Goal: Task Accomplishment & Management: Use online tool/utility

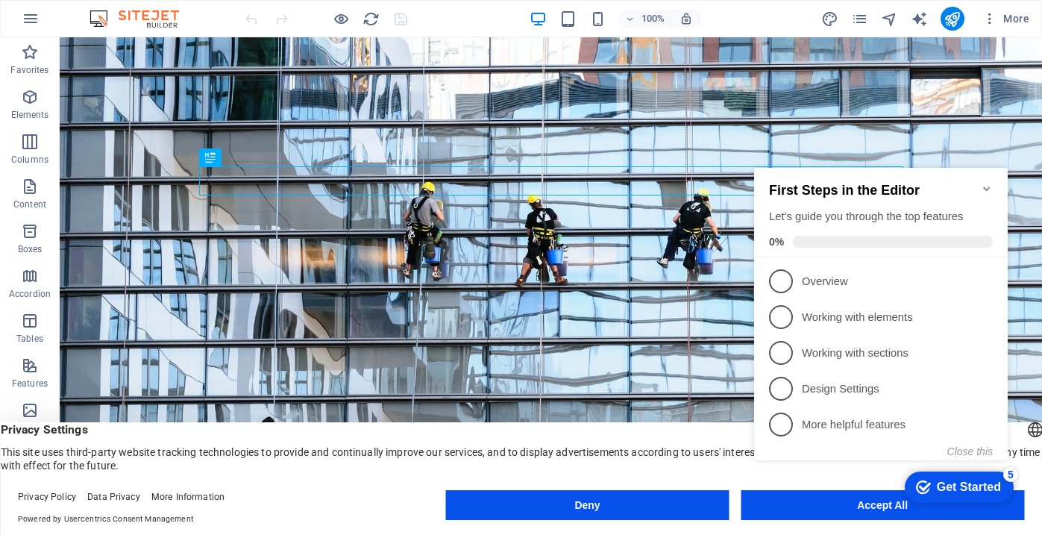
click at [807, 502] on div "checkmark Get Started 5 First Steps in the Editor Let's guide you through the t…" at bounding box center [883, 327] width 271 height 362
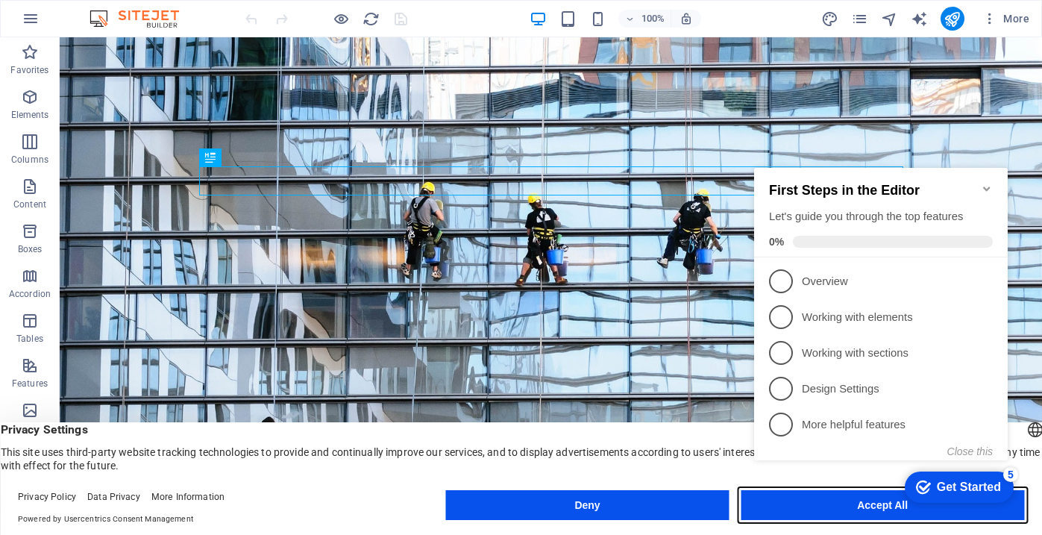
click at [0, 0] on button "Accept All" at bounding box center [0, 0] width 0 height 0
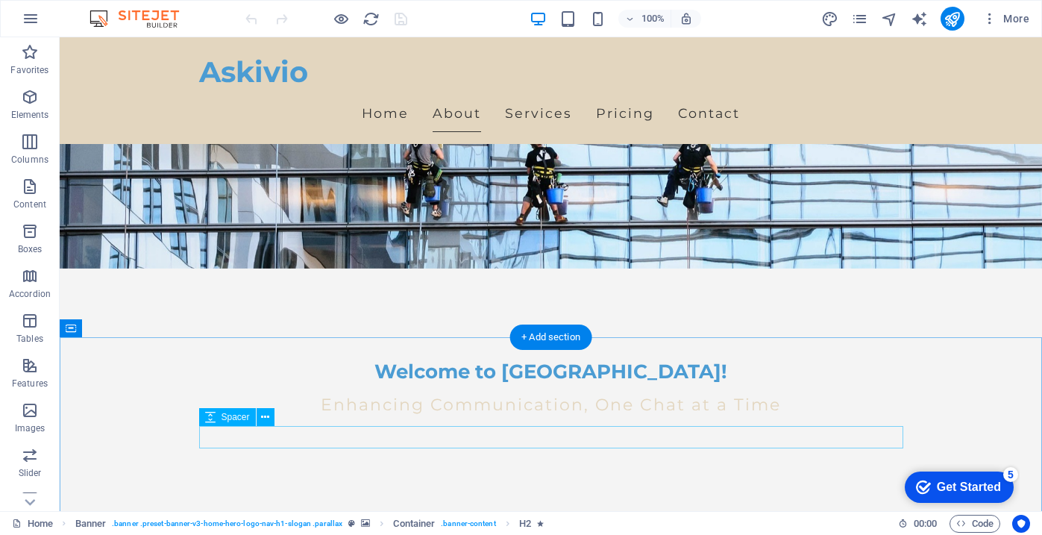
scroll to position [245, 0]
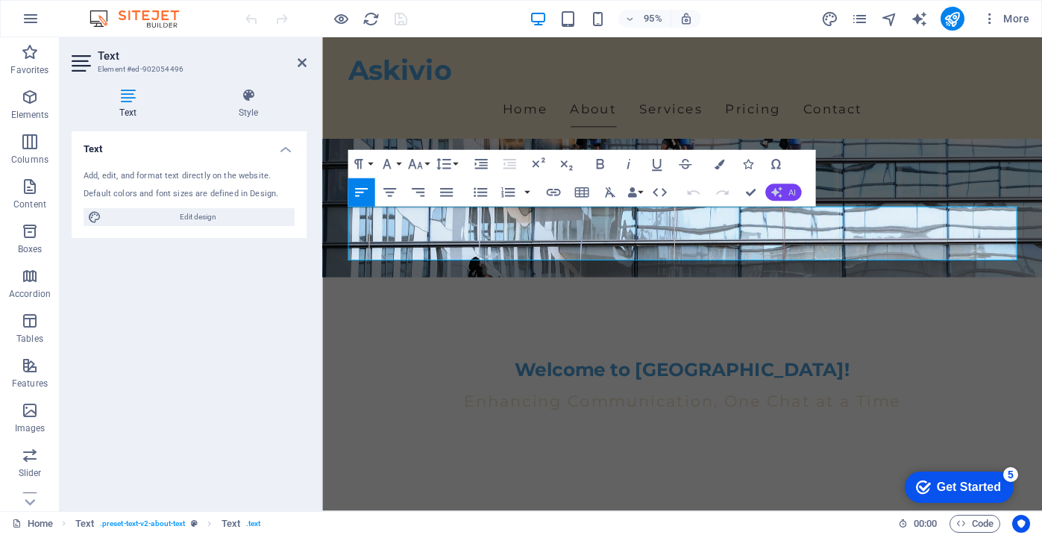
click at [779, 193] on icon "button" at bounding box center [775, 191] width 11 height 11
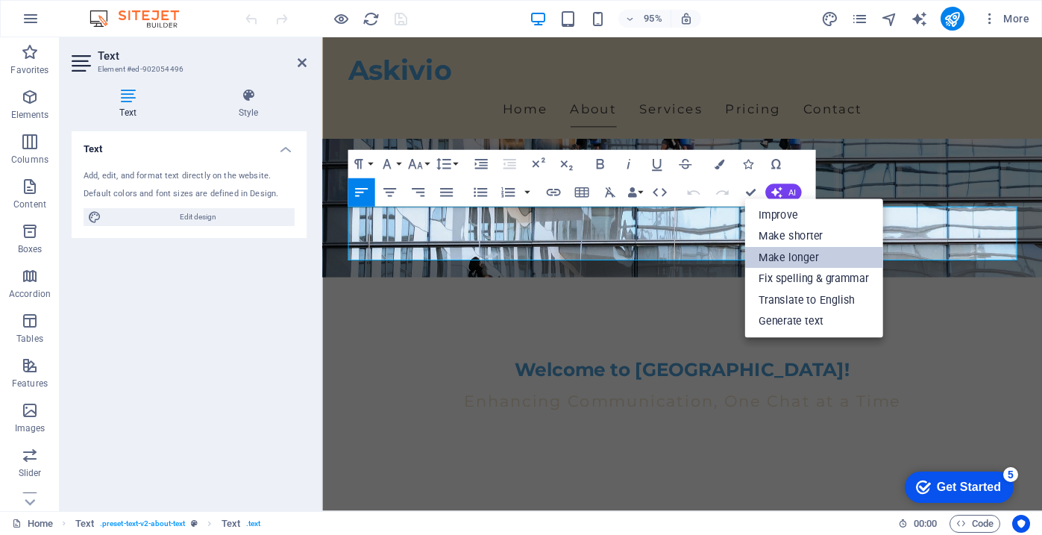
click at [844, 260] on link "Make longer" at bounding box center [813, 259] width 138 height 22
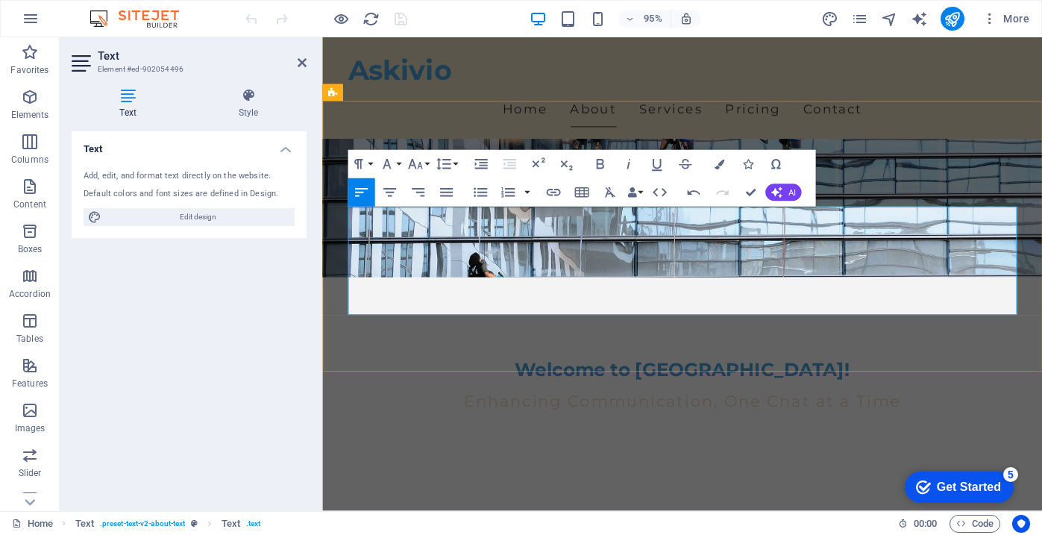
scroll to position [264, 0]
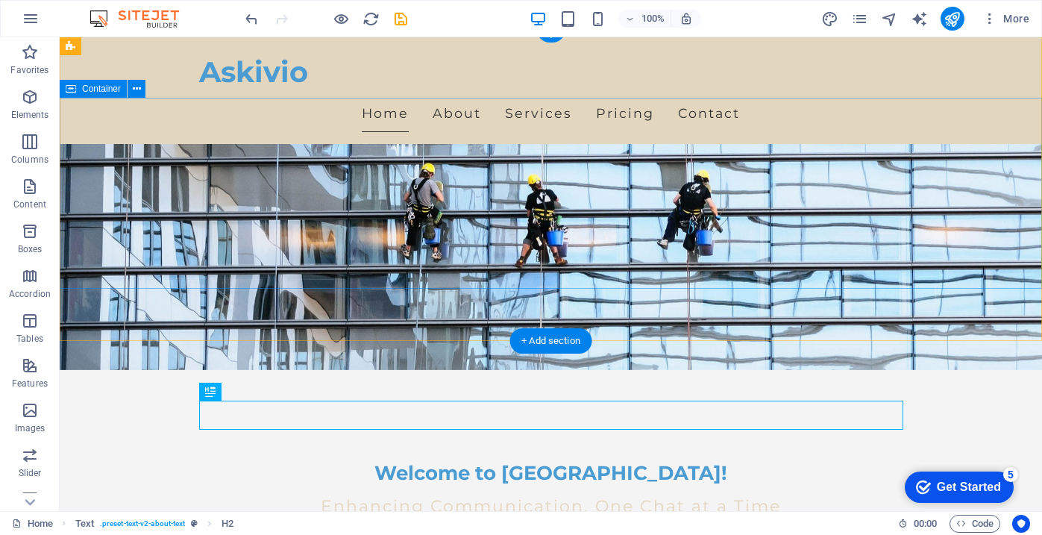
scroll to position [0, 0]
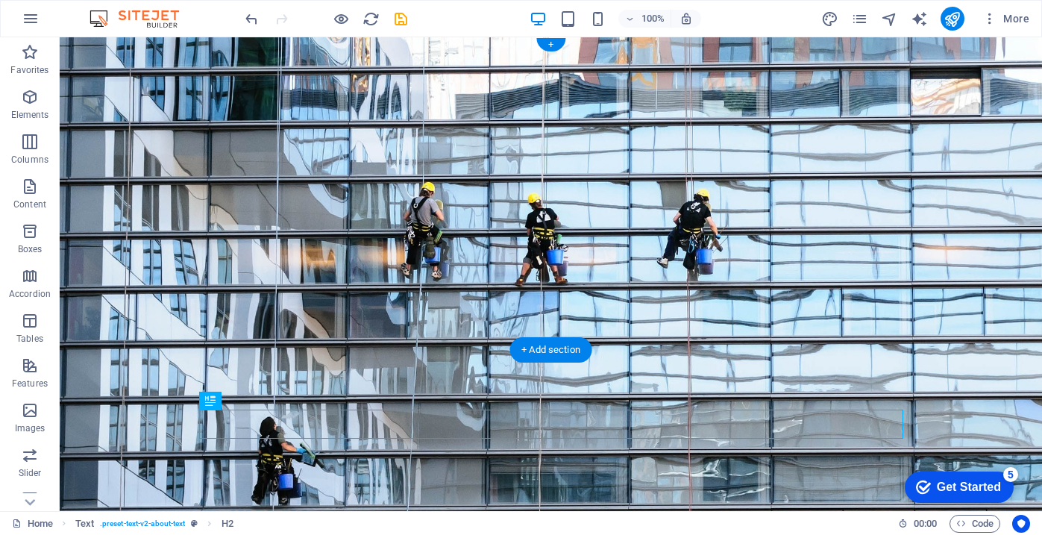
click at [756, 309] on figure at bounding box center [551, 274] width 982 height 474
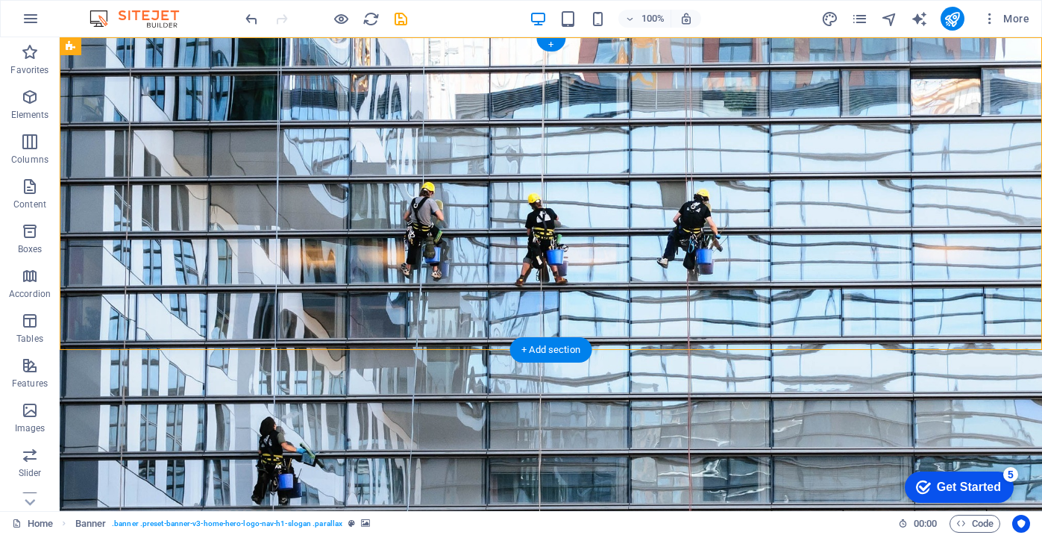
click at [786, 315] on figure at bounding box center [551, 274] width 982 height 474
select select "vh"
select select "header"
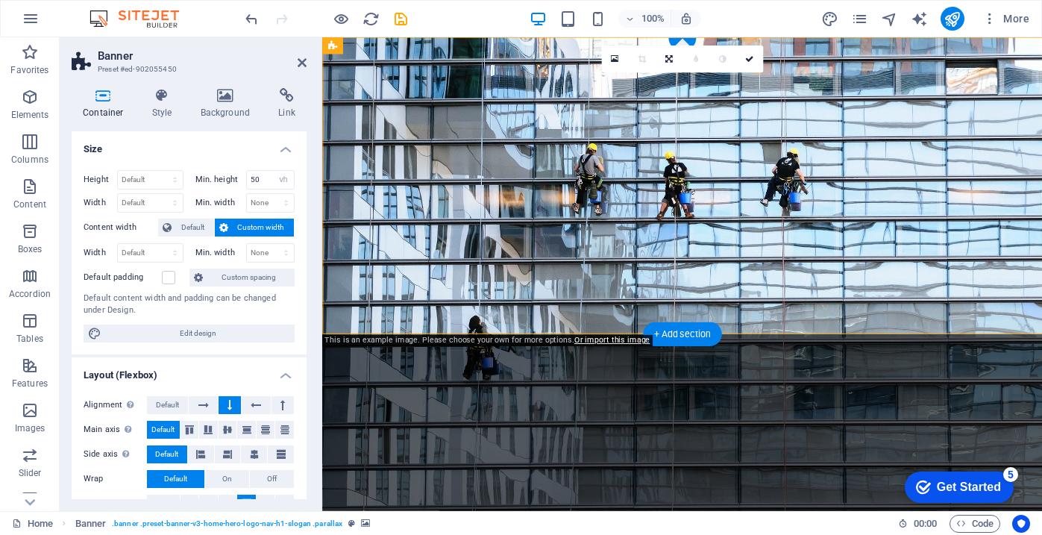
click at [802, 330] on figure at bounding box center [701, 286] width 758 height 498
click at [449, 314] on figure at bounding box center [701, 286] width 758 height 498
click at [238, 83] on div "Container Style Background Link Size Height Default px rem % vh vw Min. height …" at bounding box center [189, 293] width 259 height 435
click at [230, 93] on icon at bounding box center [225, 95] width 72 height 15
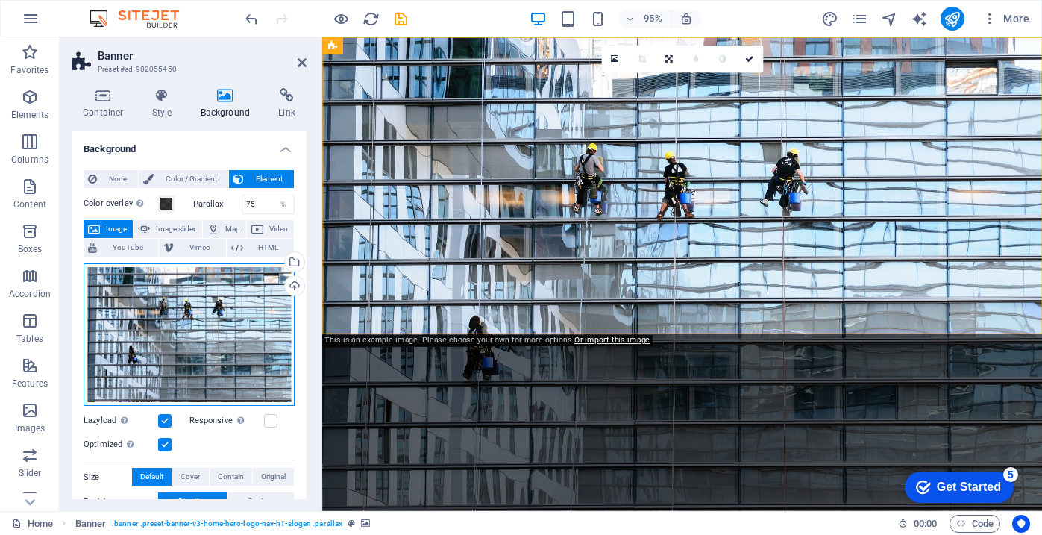
click at [219, 304] on div "Drag files here, click to choose files or select files from Files or our free s…" at bounding box center [189, 334] width 211 height 143
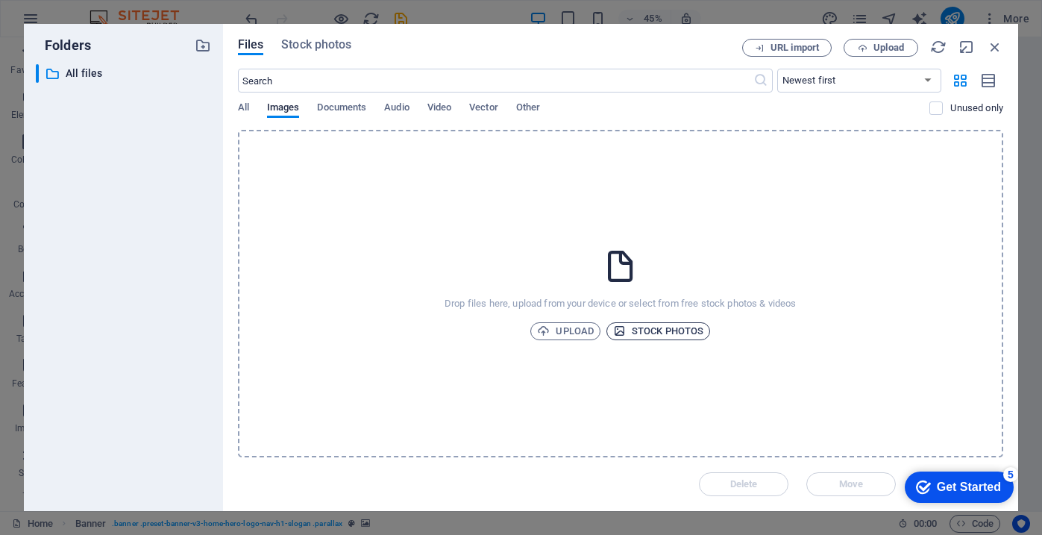
click at [656, 330] on span "Stock photos" at bounding box center [658, 331] width 90 height 18
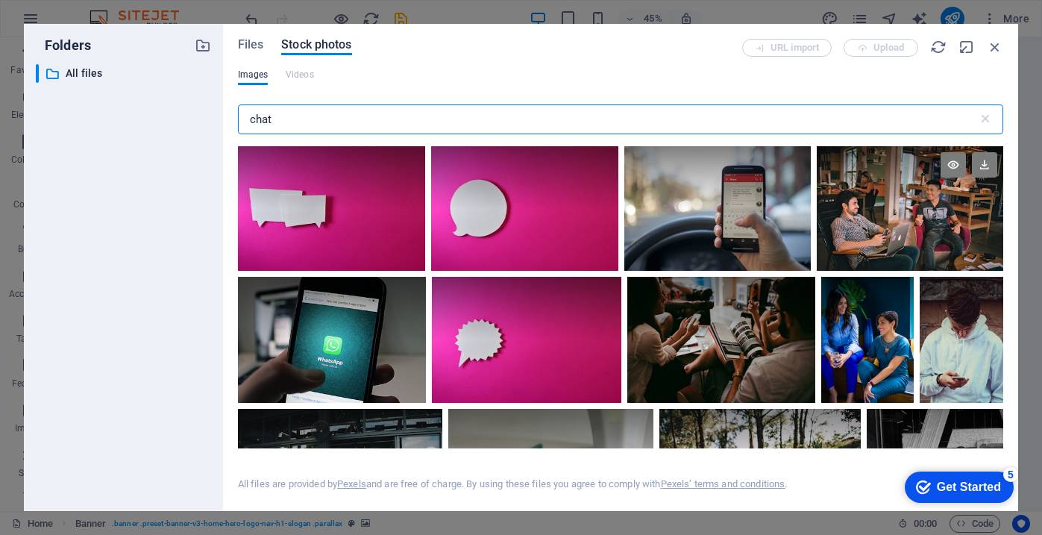
type input "chat"
click at [951, 229] on div at bounding box center [910, 208] width 186 height 125
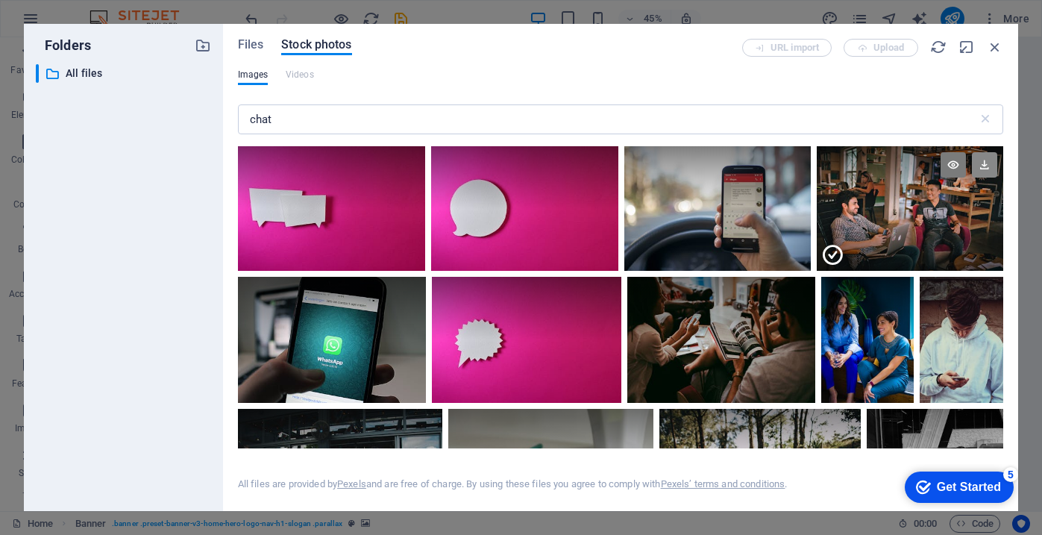
click at [981, 168] on icon at bounding box center [984, 164] width 25 height 25
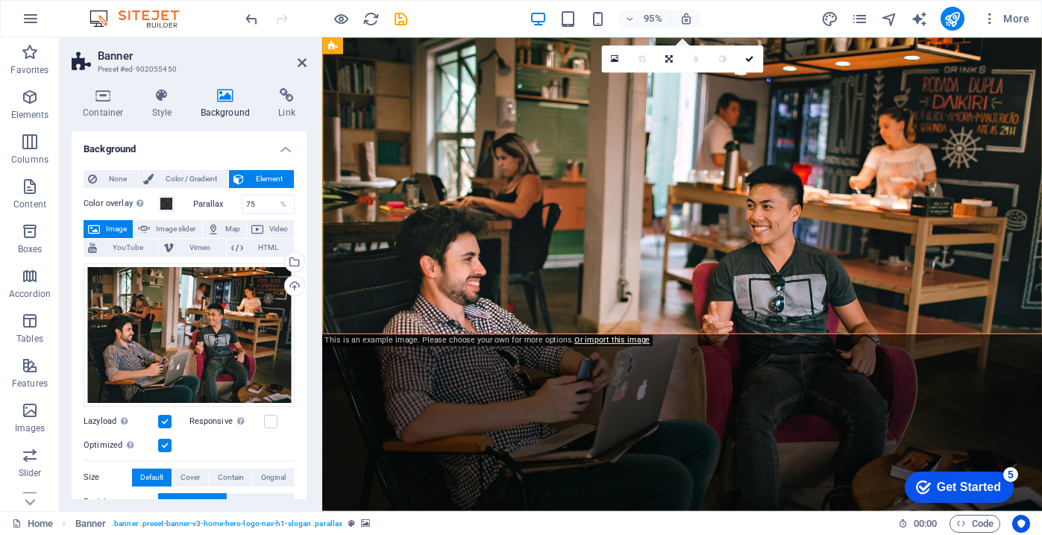
click at [849, 326] on figure at bounding box center [701, 286] width 758 height 498
drag, startPoint x: 841, startPoint y: 322, endPoint x: 840, endPoint y: 286, distance: 36.5
click at [840, 286] on div "Askivio Home About Services Pricing Contact Welcome to Askivio! Enhancing Commu…" at bounding box center [701, 438] width 758 height 802
click at [668, 58] on icon at bounding box center [668, 59] width 7 height 8
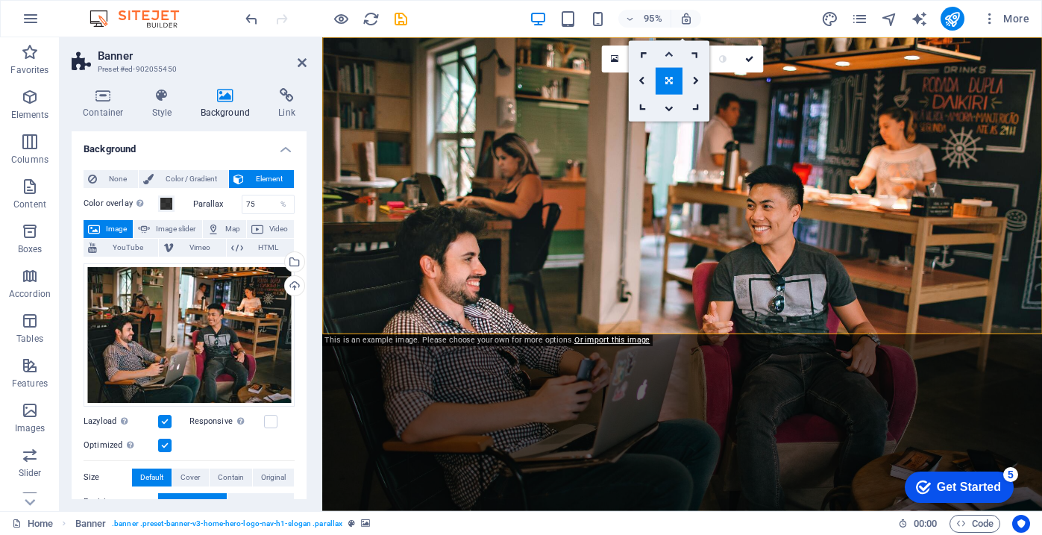
click at [668, 56] on icon at bounding box center [668, 54] width 9 height 8
click at [670, 61] on icon at bounding box center [668, 59] width 9 height 8
click at [667, 61] on link at bounding box center [669, 54] width 27 height 27
click at [667, 60] on icon at bounding box center [668, 59] width 9 height 8
click at [646, 59] on link at bounding box center [641, 54] width 27 height 27
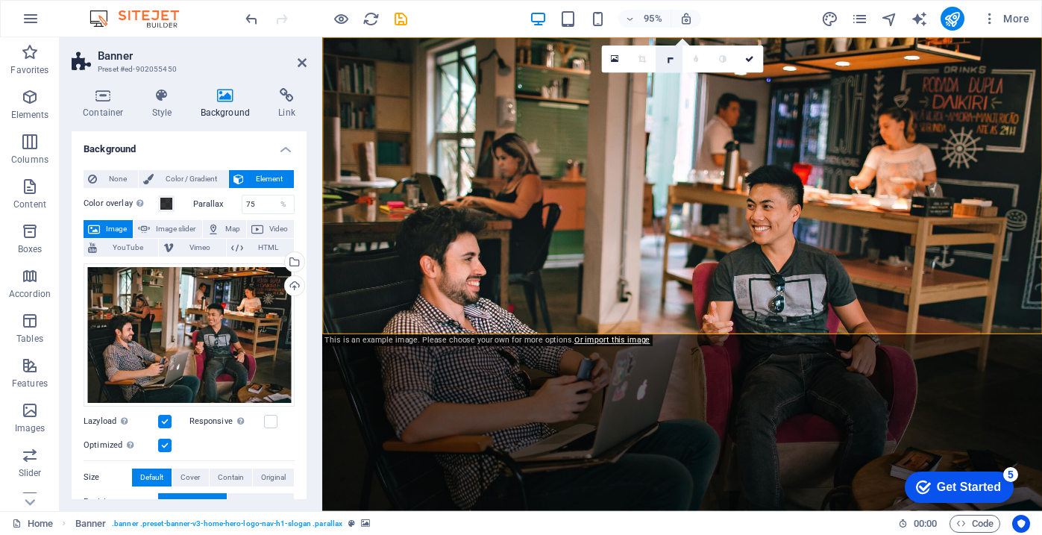
click at [670, 57] on icon at bounding box center [668, 59] width 12 height 12
click at [675, 111] on link at bounding box center [669, 108] width 27 height 27
click at [670, 62] on icon at bounding box center [668, 59] width 9 height 8
click at [669, 81] on icon at bounding box center [668, 81] width 7 height 8
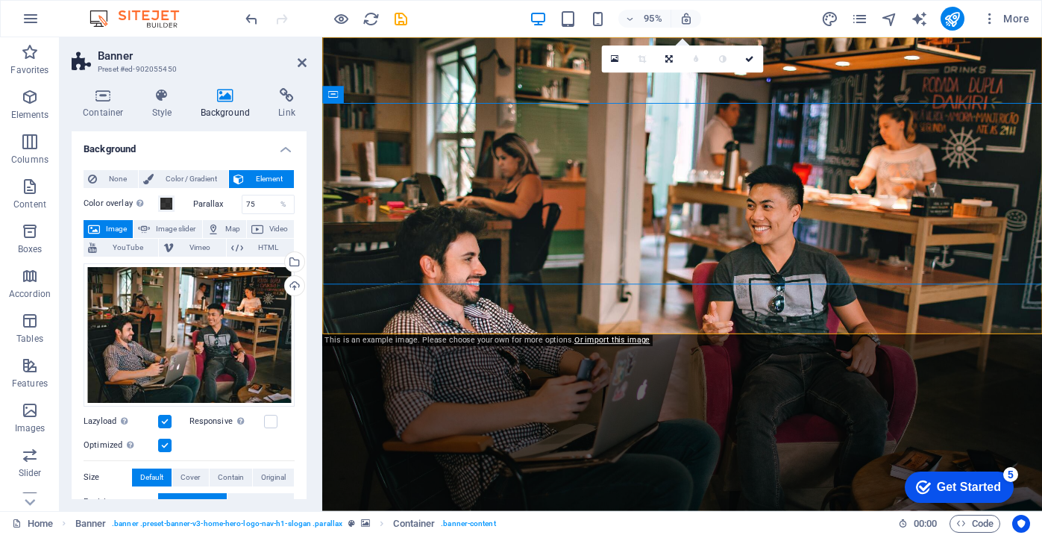
click at [836, 318] on figure at bounding box center [701, 286] width 758 height 498
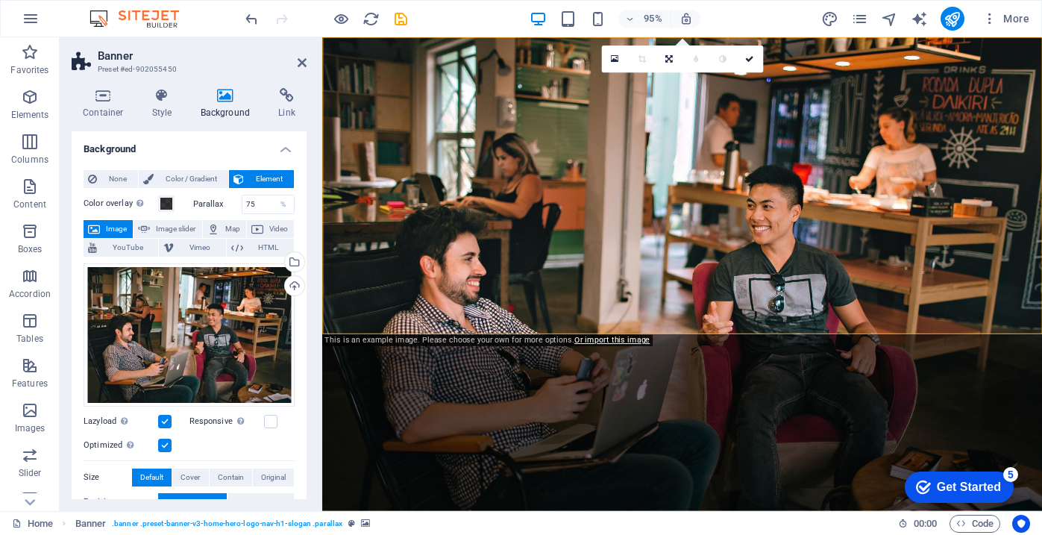
click at [836, 318] on figure at bounding box center [701, 286] width 758 height 498
click at [844, 322] on figure at bounding box center [701, 286] width 758 height 498
click at [258, 339] on div "Drag files here, click to choose files or select files from Files or our free s…" at bounding box center [189, 334] width 211 height 143
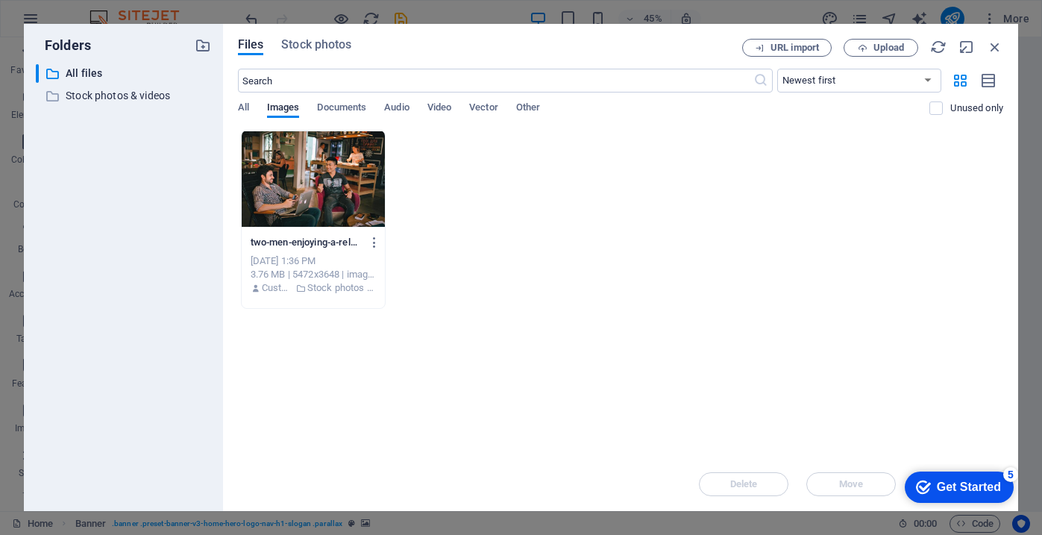
click at [653, 291] on div "two-men-enjoying-a-relaxed-conversation-with-laptops-in-a-cozy-brazilian-cafe-y…" at bounding box center [620, 219] width 765 height 179
click at [345, 45] on span "Stock photos" at bounding box center [316, 45] width 70 height 18
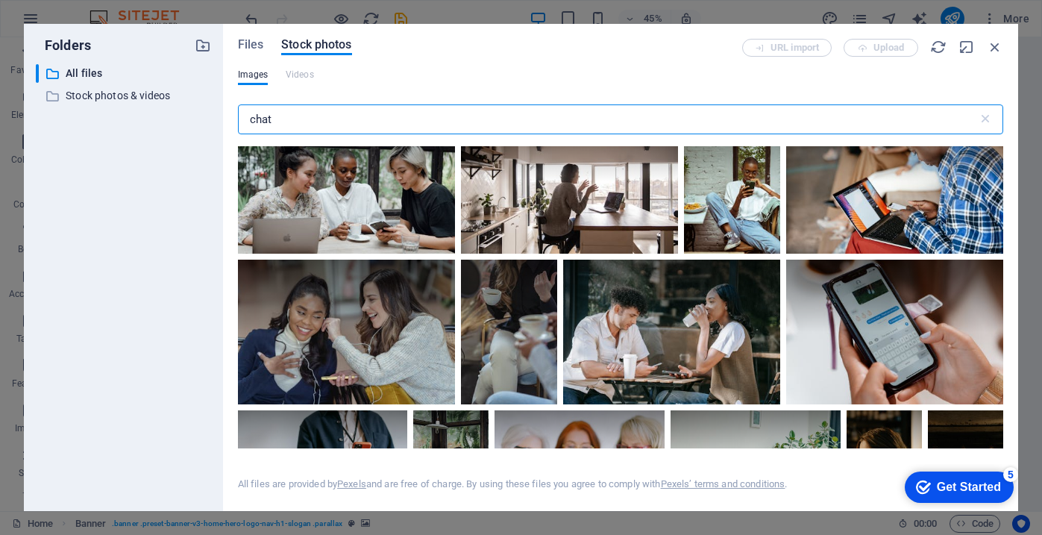
scroll to position [1582, 0]
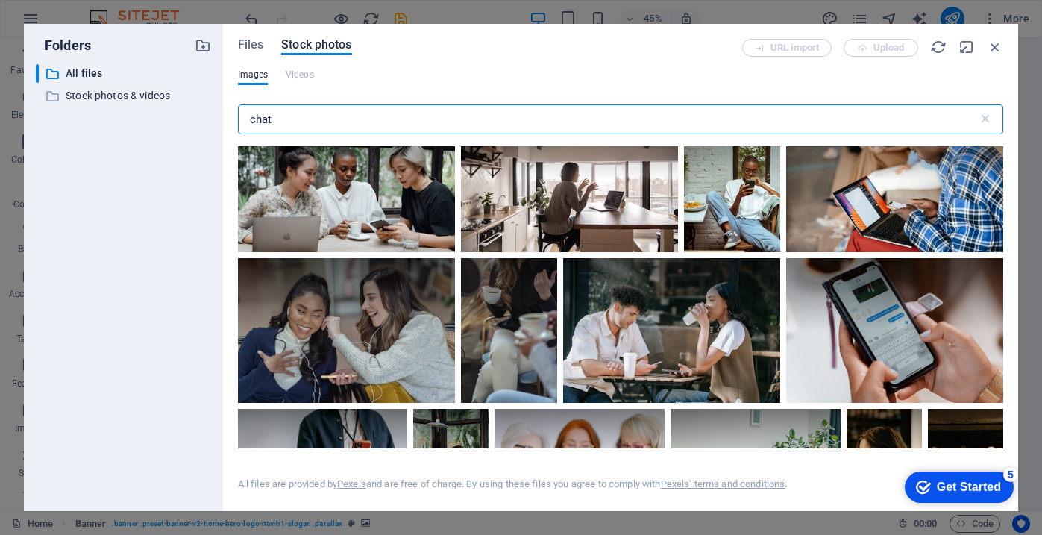
click at [394, 213] on div at bounding box center [346, 179] width 217 height 145
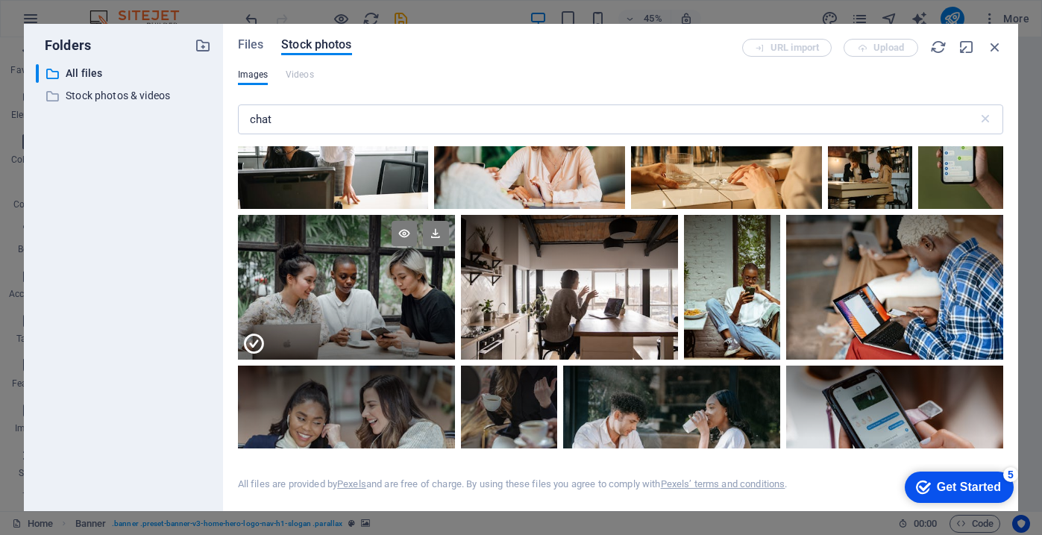
scroll to position [1447, 0]
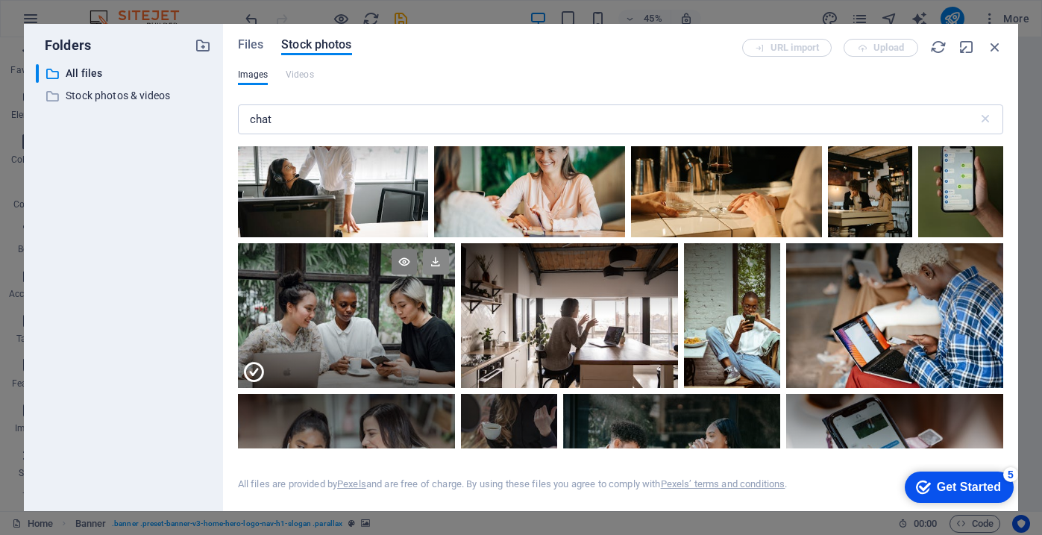
click at [435, 257] on icon at bounding box center [435, 261] width 25 height 25
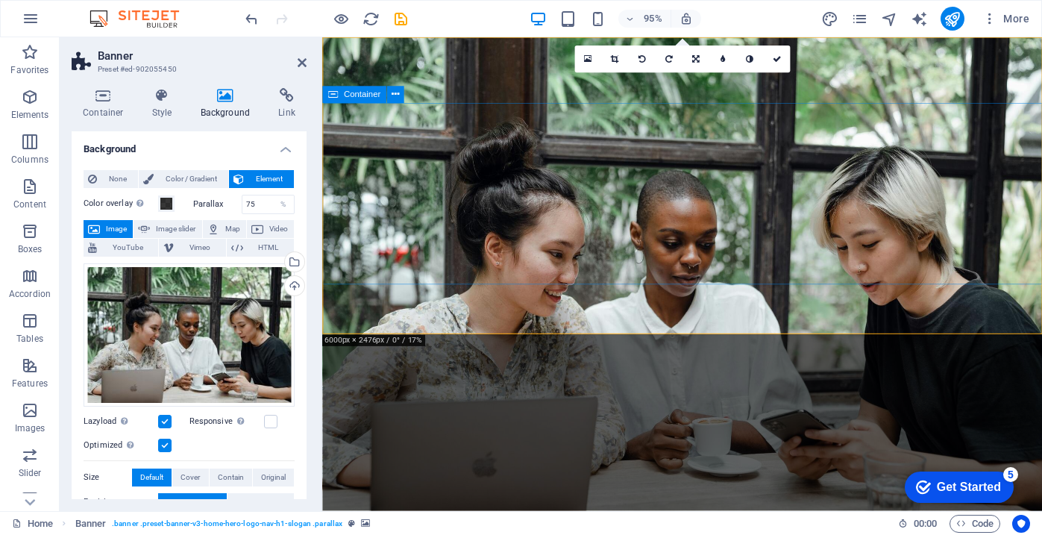
drag, startPoint x: 720, startPoint y: 299, endPoint x: 720, endPoint y: 271, distance: 27.6
click at [720, 271] on div "Askivio Home About Services Pricing Contact Welcome to Askivio! Enhancing Commu…" at bounding box center [701, 438] width 758 height 802
click at [617, 62] on icon at bounding box center [615, 59] width 8 height 8
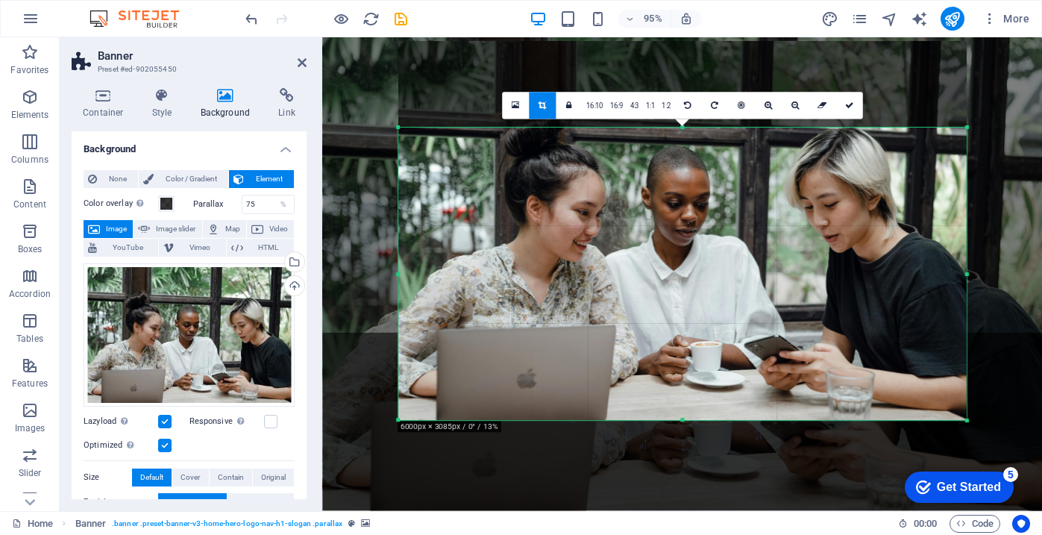
drag, startPoint x: 682, startPoint y: 85, endPoint x: 694, endPoint y: 173, distance: 88.9
click at [698, 175] on div "180 170 160 150 140 130 120 110 100 90 80 70 60 50 40 30 20 10 0 -10 -20 -30 -4…" at bounding box center [682, 274] width 568 height 292
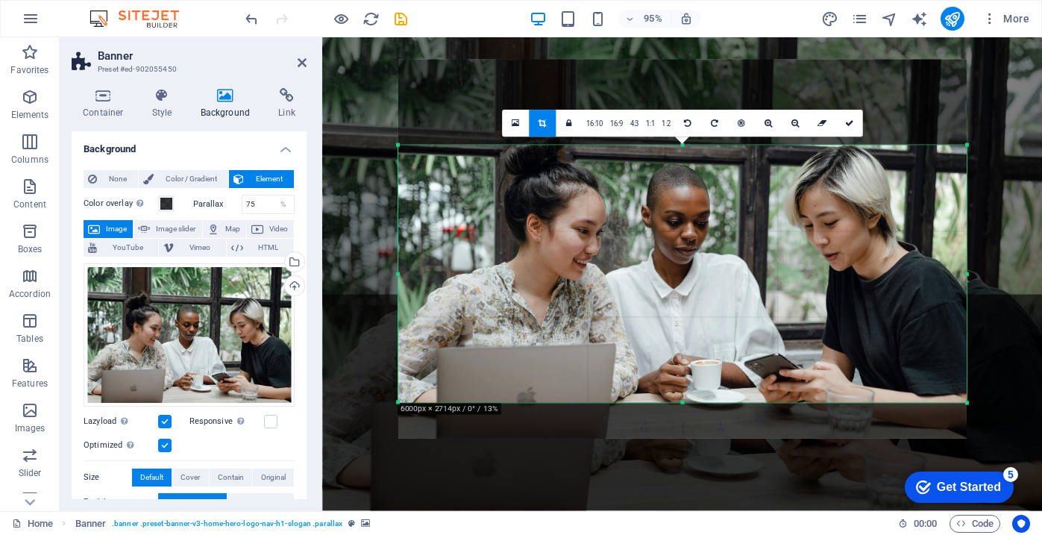
drag, startPoint x: 682, startPoint y: 421, endPoint x: 686, endPoint y: 383, distance: 37.5
click at [686, 383] on div "180 170 160 150 140 130 120 110 100 90 80 70 60 50 40 30 20 10 0 -10 -20 -30 -4…" at bounding box center [682, 273] width 568 height 257
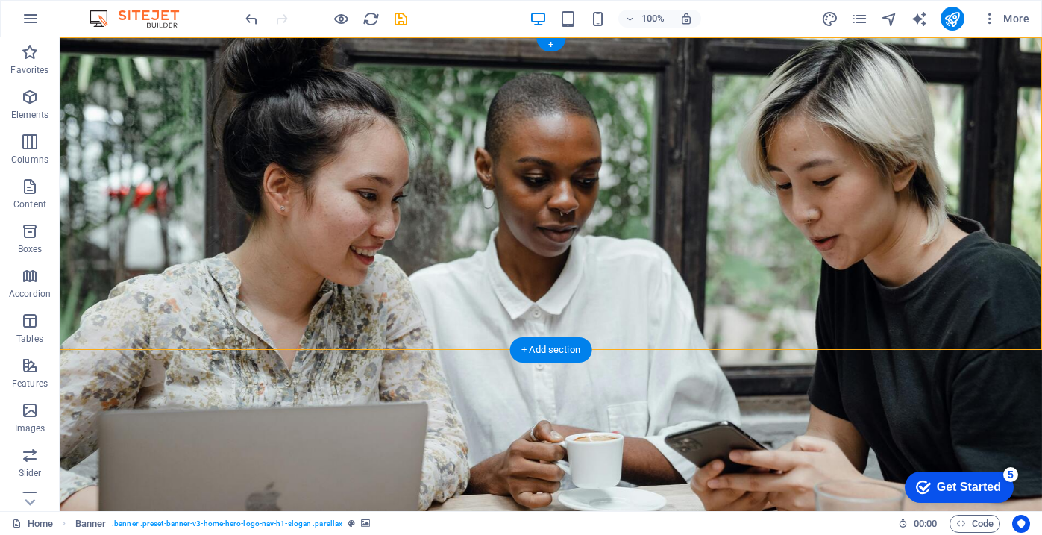
click at [860, 328] on figure at bounding box center [551, 274] width 982 height 474
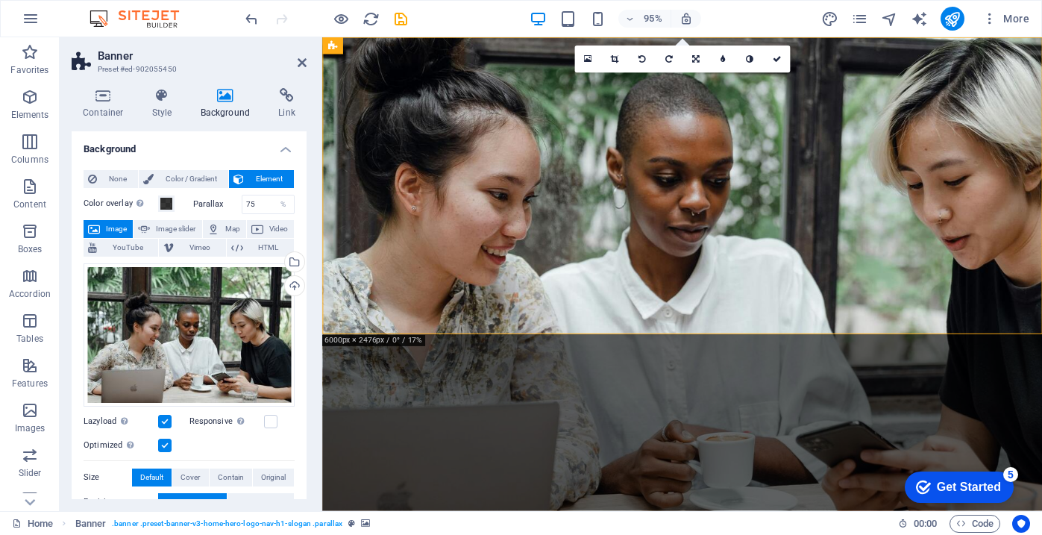
click at [820, 336] on figure at bounding box center [701, 286] width 758 height 498
click at [261, 317] on div "Drag files here, click to choose files or select files from Files or our free s…" at bounding box center [189, 334] width 211 height 143
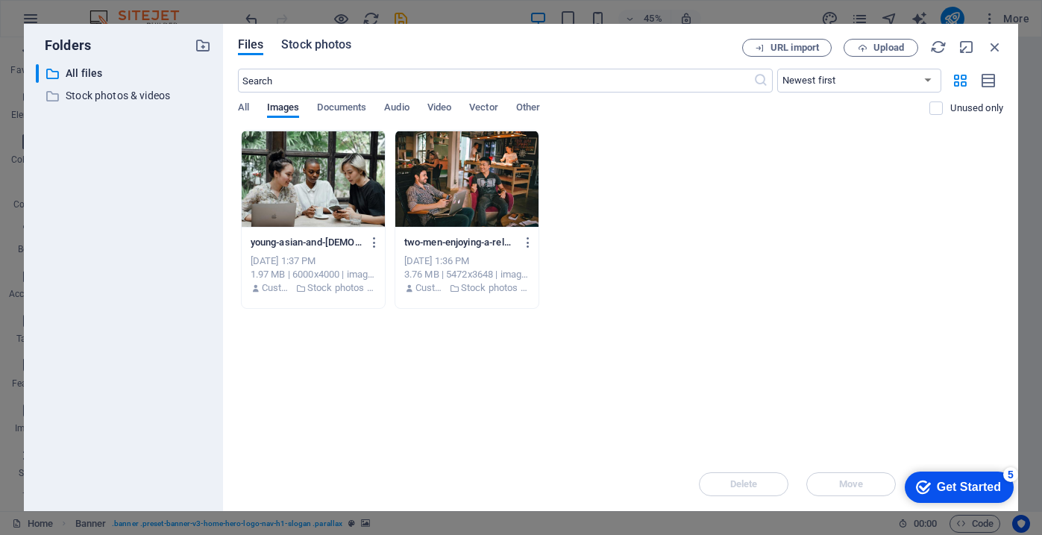
click at [289, 43] on span "Stock photos" at bounding box center [316, 45] width 70 height 18
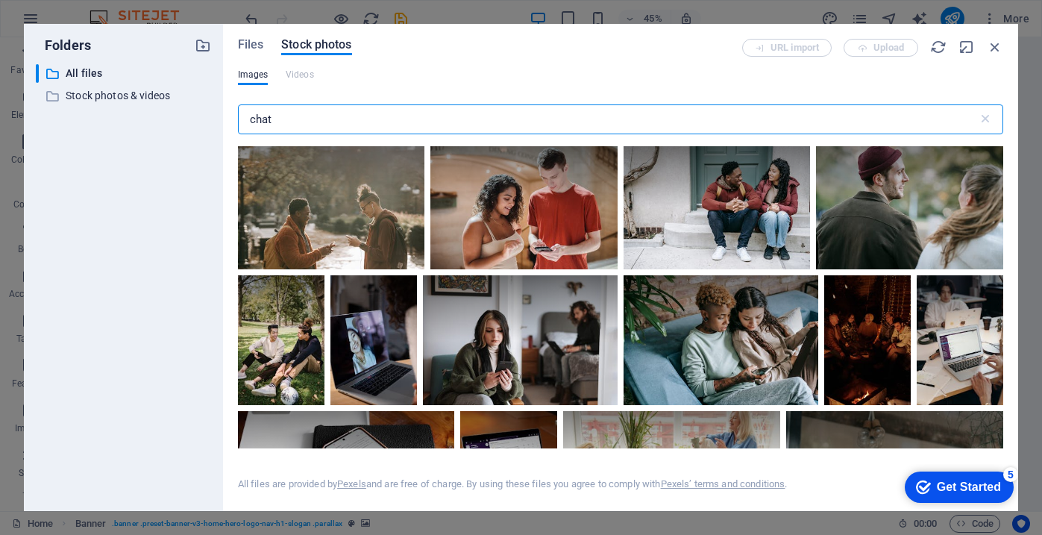
scroll to position [4759, 0]
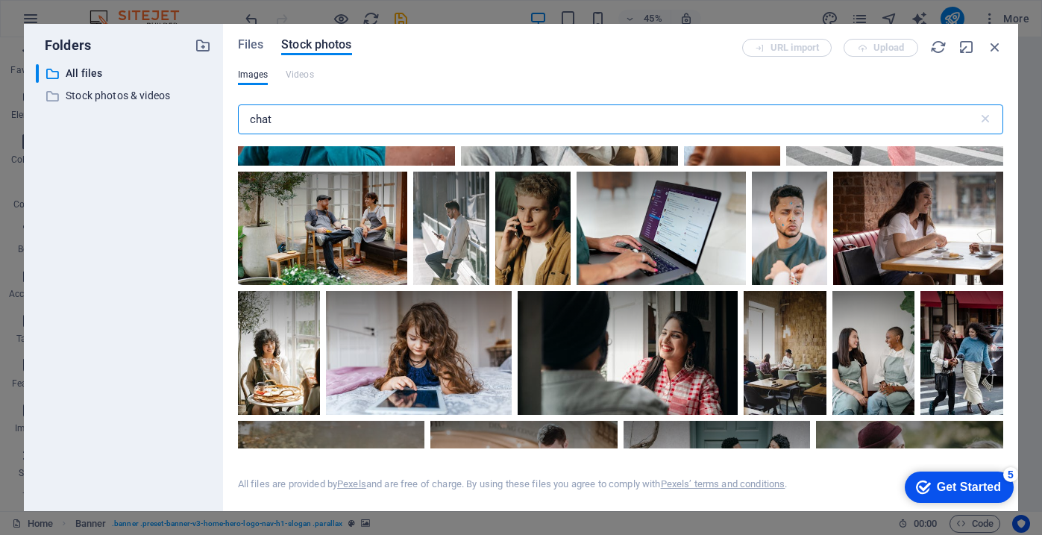
click at [350, 123] on input "chat" at bounding box center [608, 119] width 740 height 30
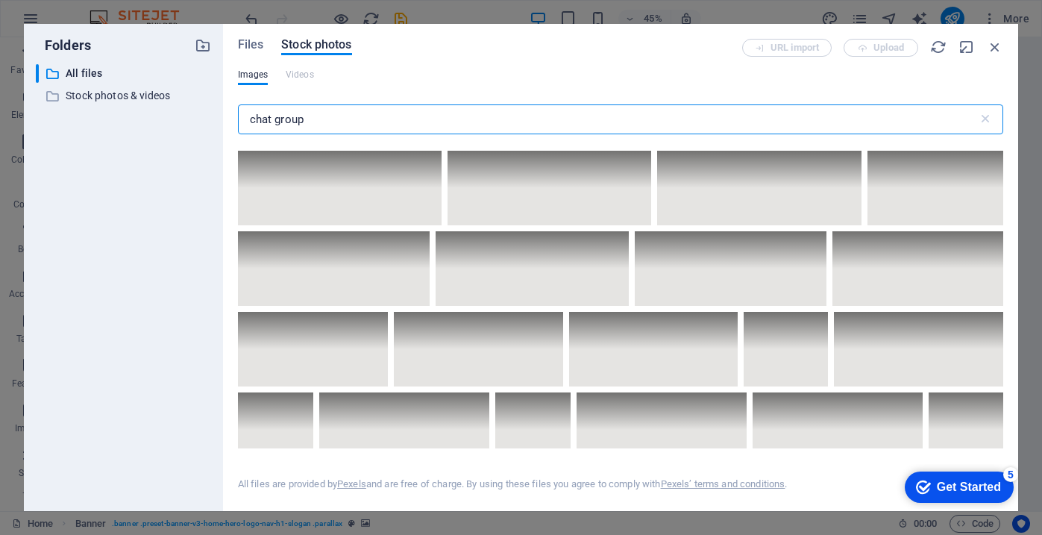
scroll to position [5989, 0]
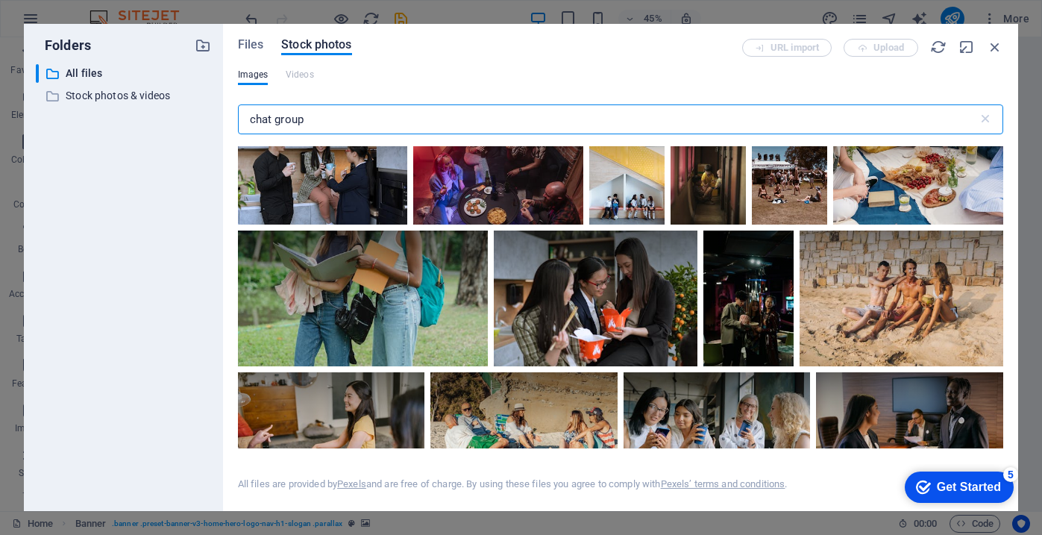
click at [290, 128] on input "chat group" at bounding box center [608, 119] width 740 height 30
type input "chat"
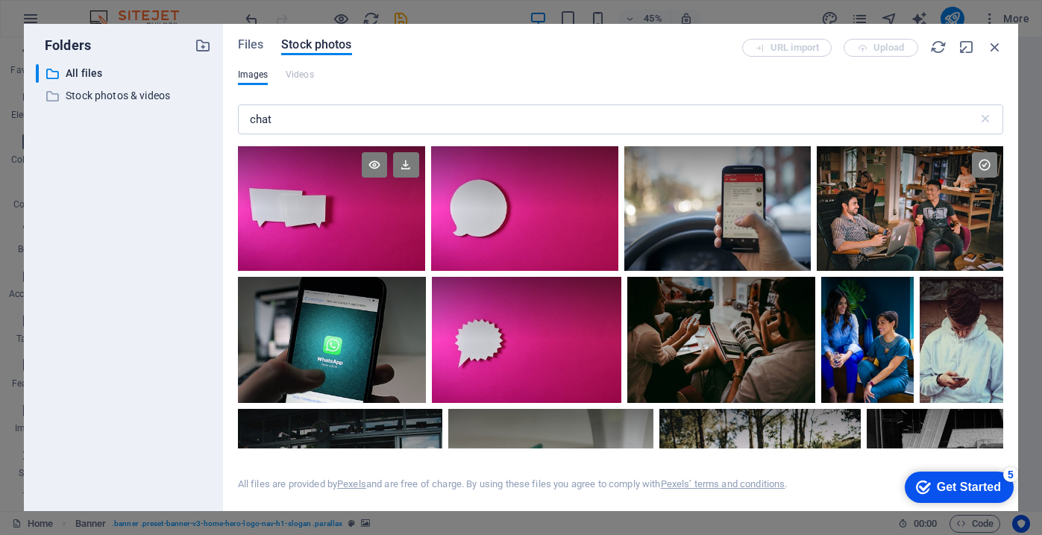
click at [374, 235] on div at bounding box center [331, 208] width 187 height 125
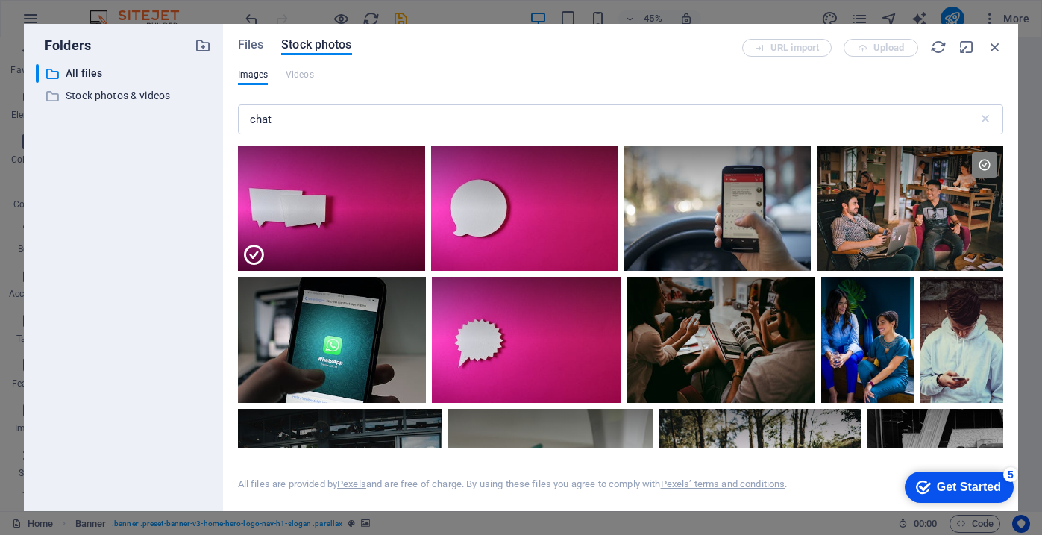
click at [957, 488] on div "Get Started" at bounding box center [969, 486] width 64 height 13
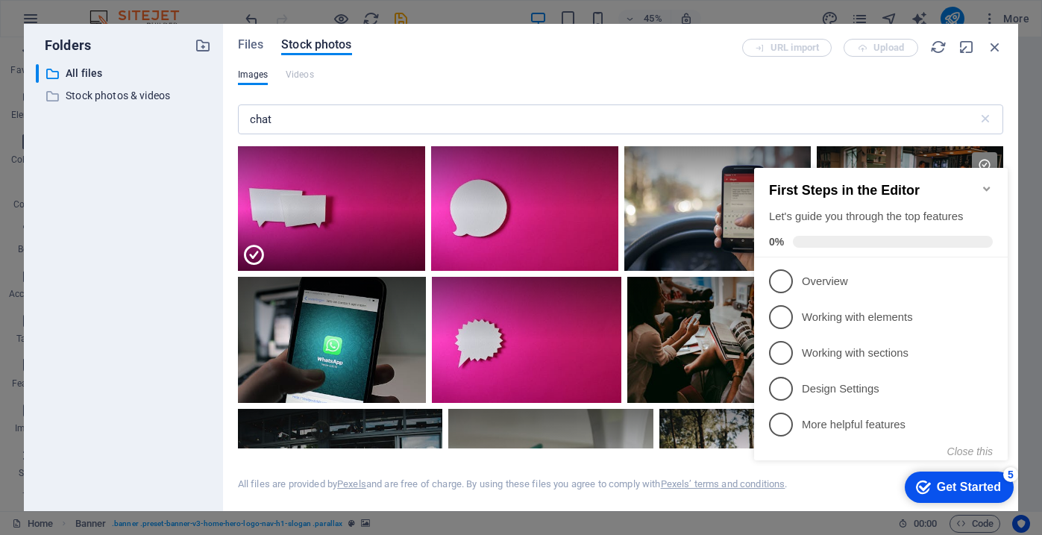
click at [867, 474] on div "checkmark Get Started 5 First Steps in the Editor Let's guide you through the t…" at bounding box center [883, 327] width 271 height 362
click at [925, 482] on icon "Get Started 5 items remaining, 0% complete" at bounding box center [923, 486] width 15 height 13
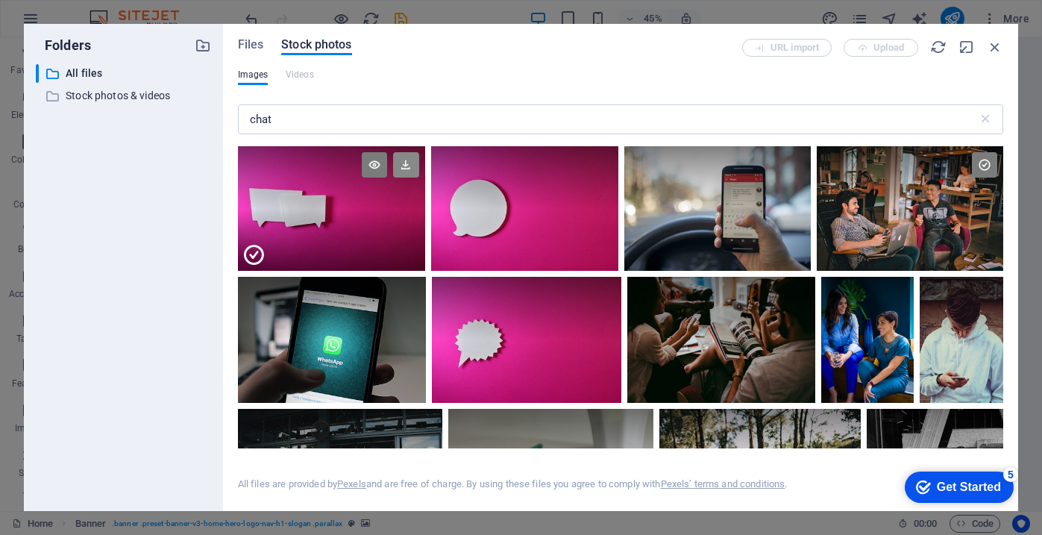
click at [408, 161] on icon at bounding box center [405, 164] width 25 height 25
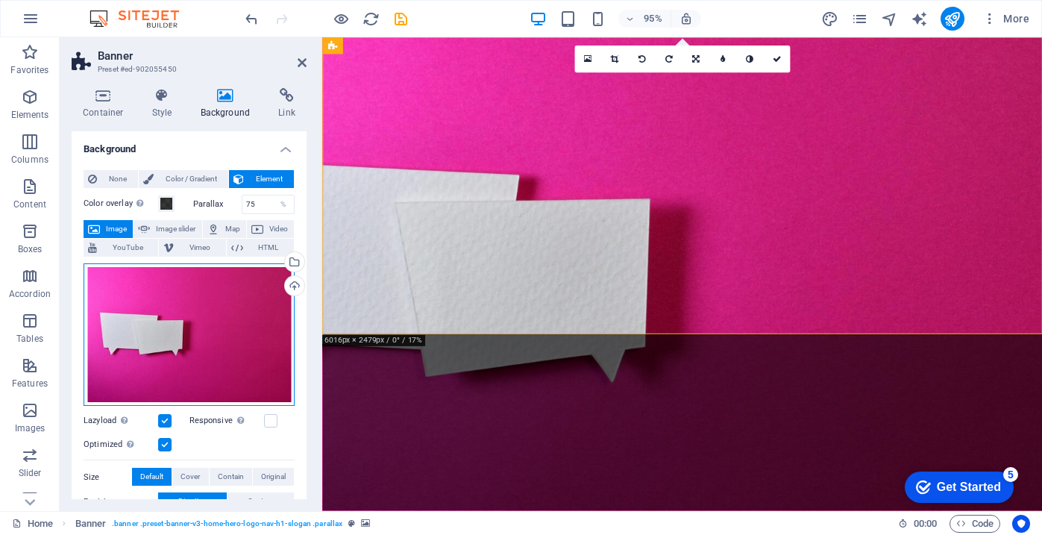
click at [235, 328] on div "Drag files here, click to choose files or select files from Files or our free s…" at bounding box center [189, 334] width 211 height 143
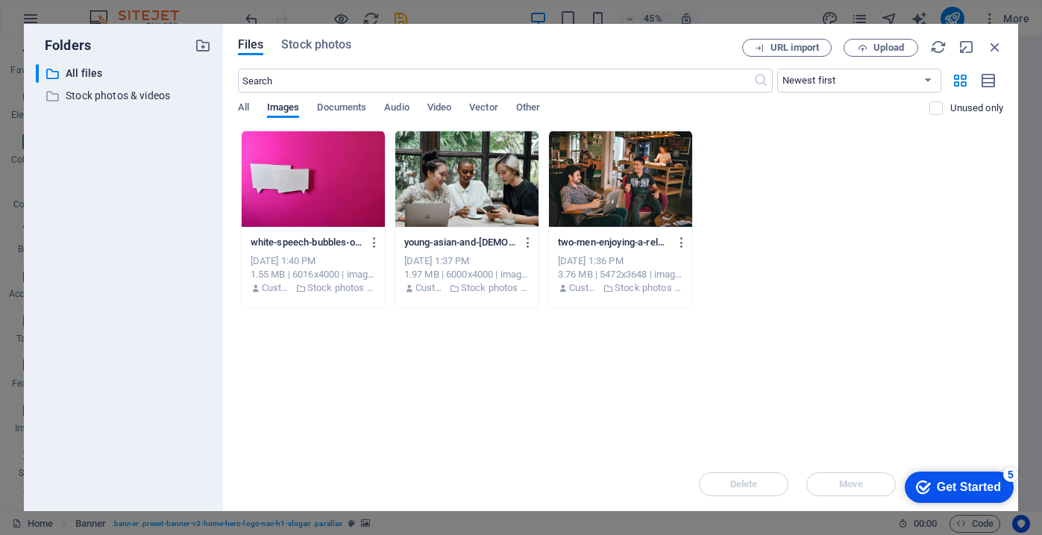
click at [322, 189] on div at bounding box center [313, 179] width 143 height 97
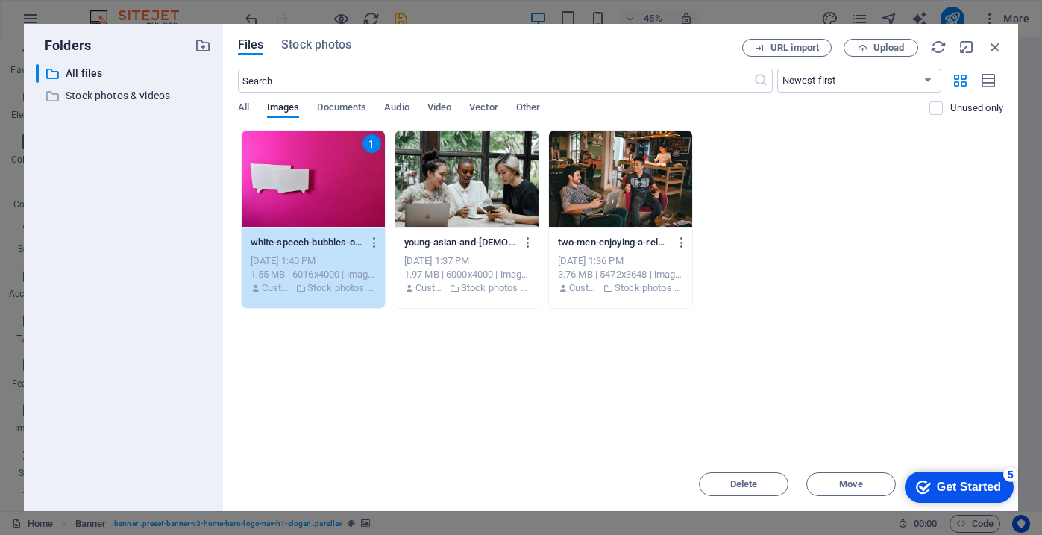
click at [335, 186] on div "1" at bounding box center [313, 179] width 143 height 97
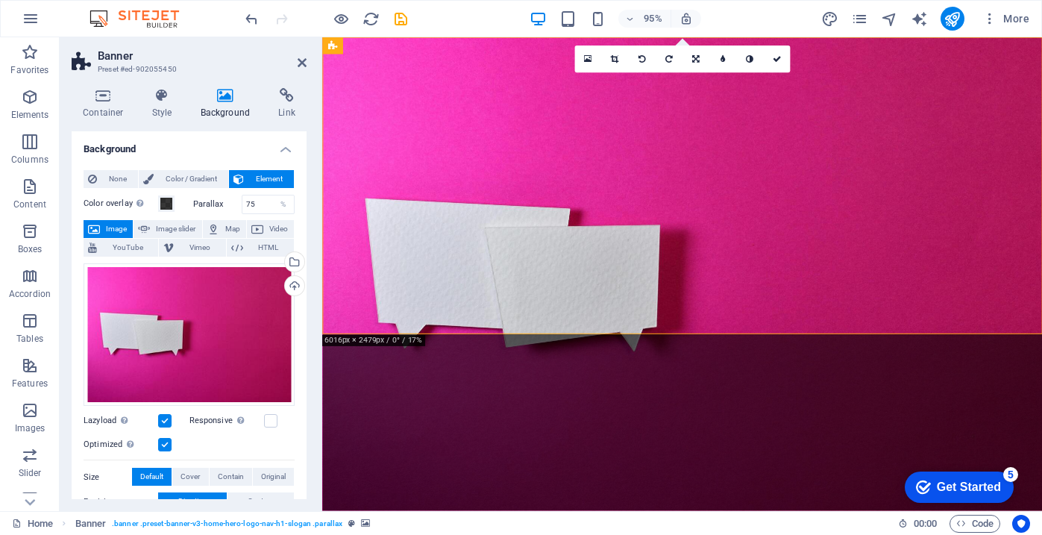
click at [720, 314] on figure at bounding box center [701, 286] width 758 height 498
click at [619, 58] on link at bounding box center [614, 58] width 27 height 27
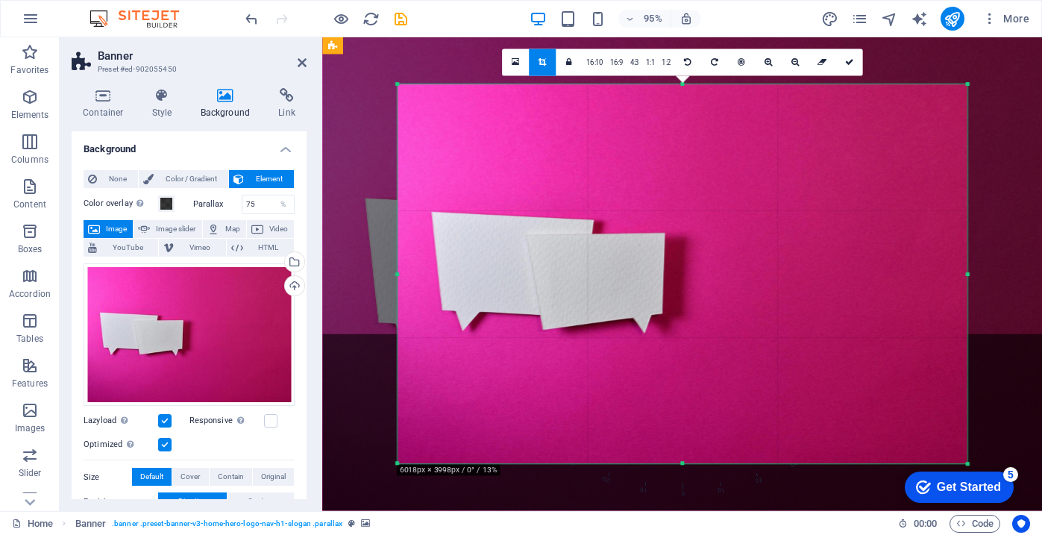
click at [681, 459] on div at bounding box center [682, 273] width 570 height 379
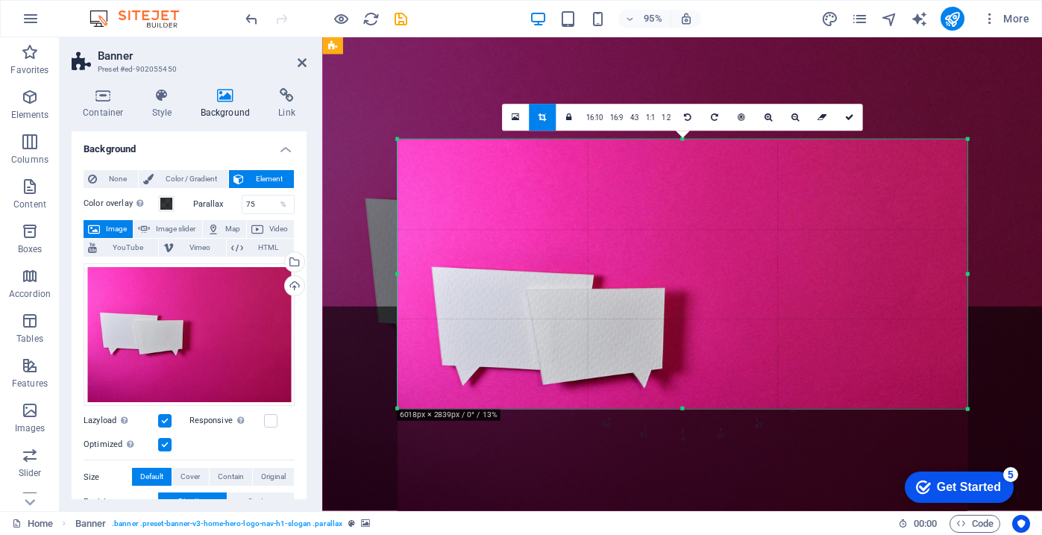
drag, startPoint x: 683, startPoint y: 464, endPoint x: 691, endPoint y: 348, distance: 115.8
click at [691, 348] on div "180 170 160 150 140 130 120 110 100 90 80 70 60 50 40 30 20 10 0 -10 -20 -30 -4…" at bounding box center [682, 273] width 570 height 269
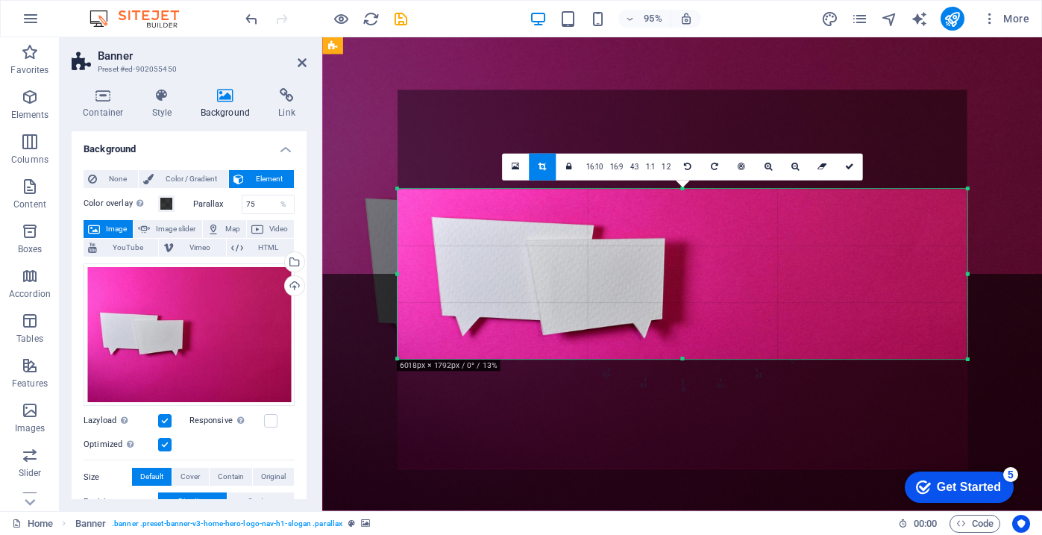
drag, startPoint x: 682, startPoint y: 139, endPoint x: 688, endPoint y: 242, distance: 103.8
click at [688, 244] on div "180 170 160 150 140 130 120 110 100 90 80 70 60 50 40 30 20 10 0 -10 -20 -30 -4…" at bounding box center [682, 274] width 570 height 170
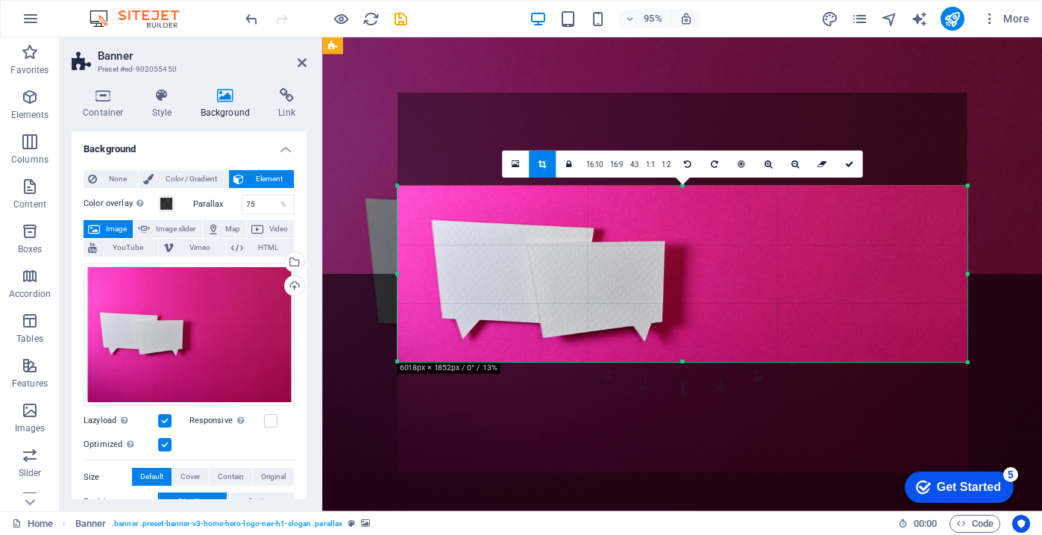
drag, startPoint x: 680, startPoint y: 189, endPoint x: 681, endPoint y: 180, distance: 9.0
click at [681, 186] on div "180 170 160 150 140 130 120 110 100 90 80 70 60 50 40 30 20 10 0 -10 -20 -30 -4…" at bounding box center [682, 273] width 570 height 175
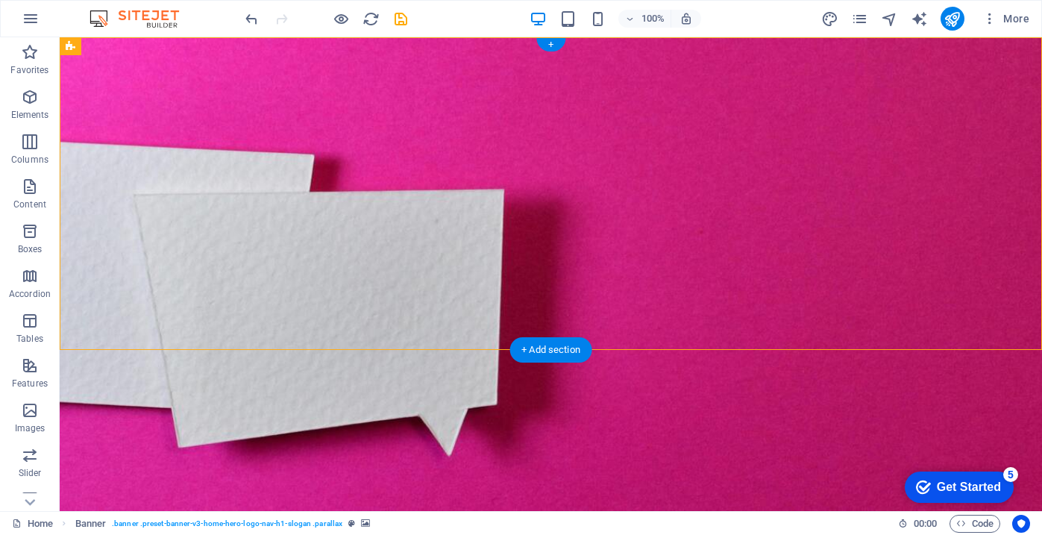
click at [639, 327] on figure at bounding box center [551, 274] width 982 height 474
click at [626, 320] on figure at bounding box center [551, 274] width 982 height 474
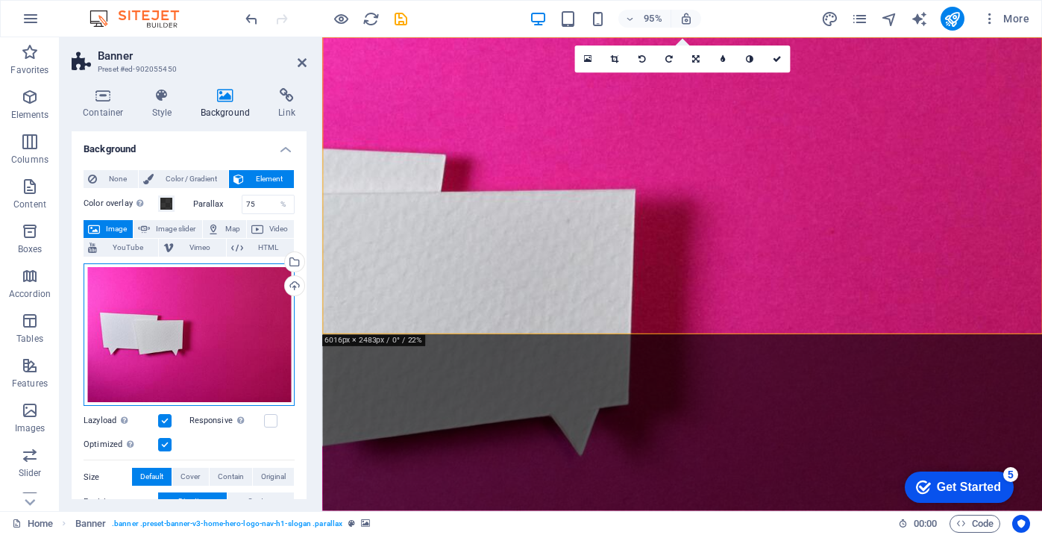
click at [230, 348] on div "Drag files here, click to choose files or select files from Files or our free s…" at bounding box center [189, 334] width 211 height 143
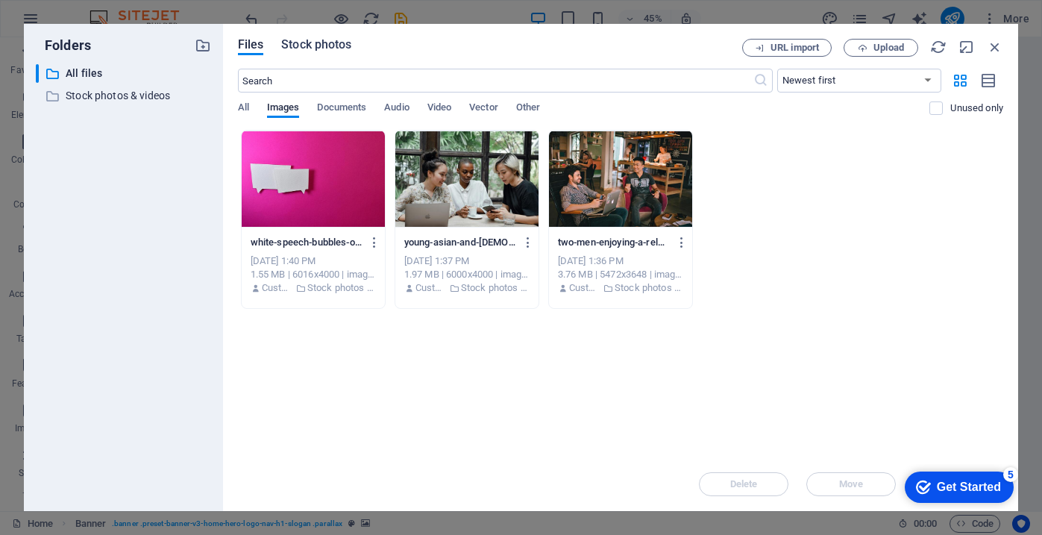
click at [315, 50] on span "Stock photos" at bounding box center [316, 45] width 70 height 18
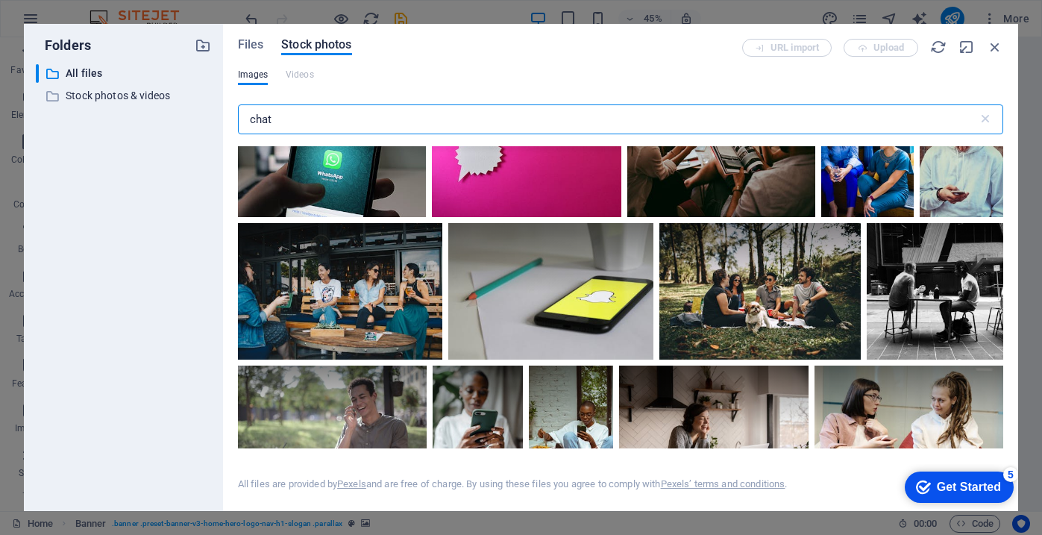
scroll to position [0, 0]
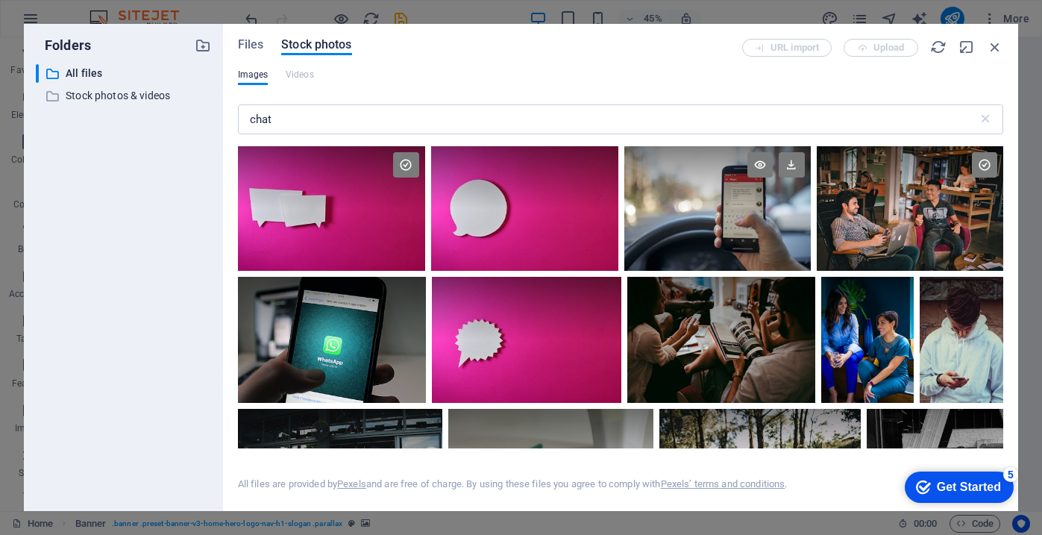
click at [744, 220] on div at bounding box center [717, 208] width 186 height 125
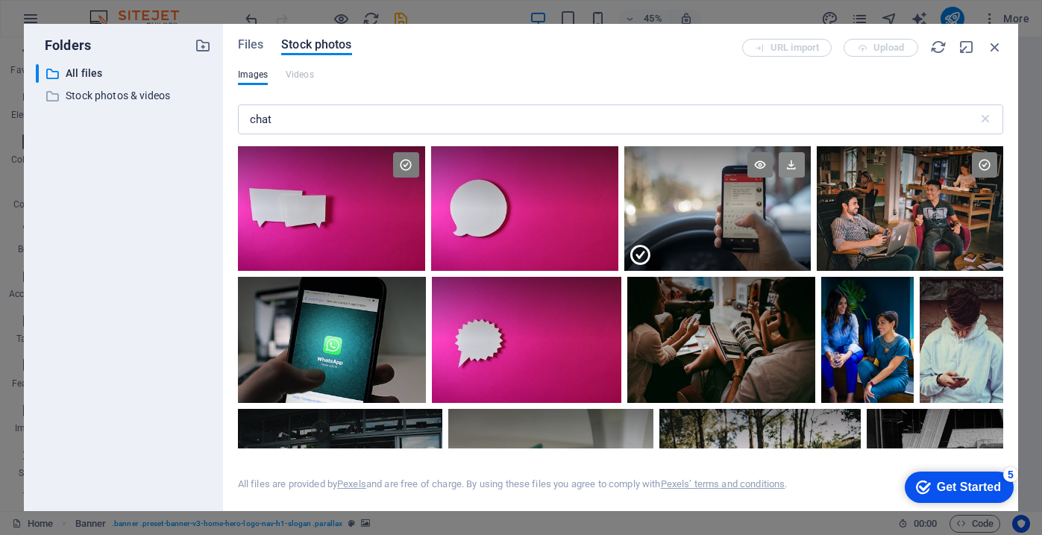
click at [788, 163] on icon at bounding box center [791, 164] width 25 height 25
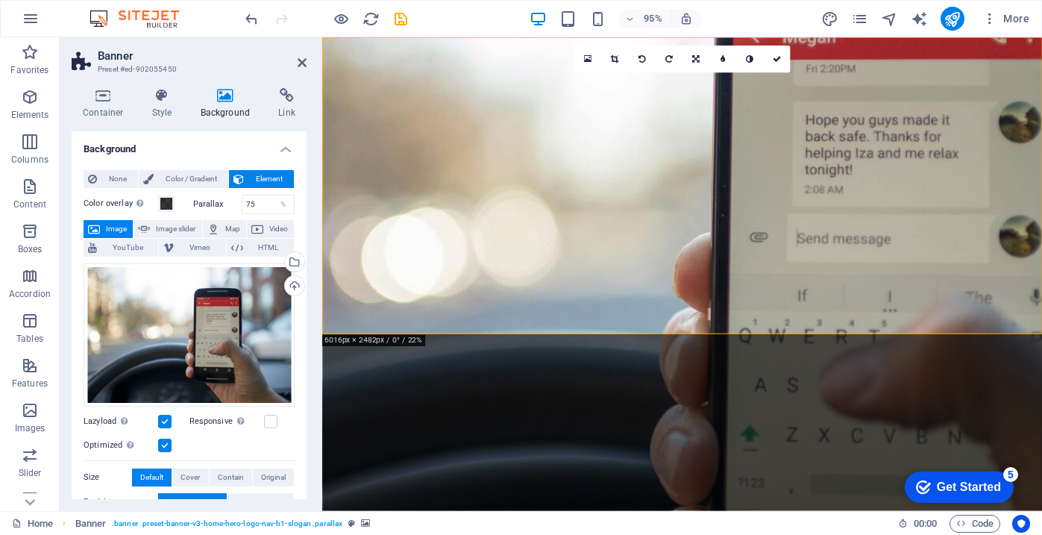
click at [702, 320] on figure at bounding box center [701, 286] width 758 height 498
click at [697, 322] on figure at bounding box center [701, 286] width 758 height 498
click at [199, 330] on div "Drag files here, click to choose files or select files from Files or our free s…" at bounding box center [189, 334] width 211 height 143
click at [199, 330] on body "Askivio Home Favorites Elements Columns Content Boxes Accordion Tables Features…" at bounding box center [521, 267] width 1042 height 535
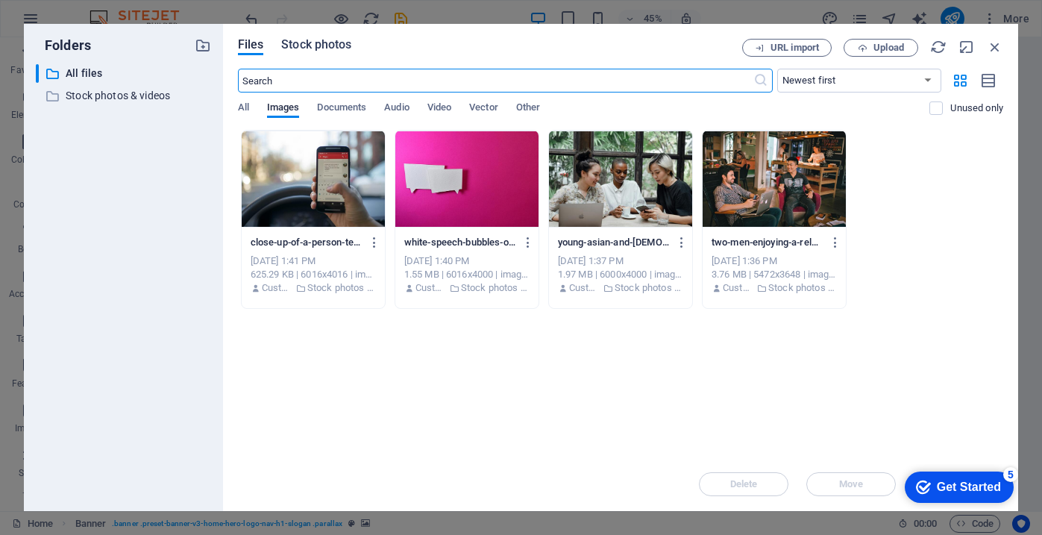
click at [327, 45] on span "Stock photos" at bounding box center [316, 45] width 70 height 18
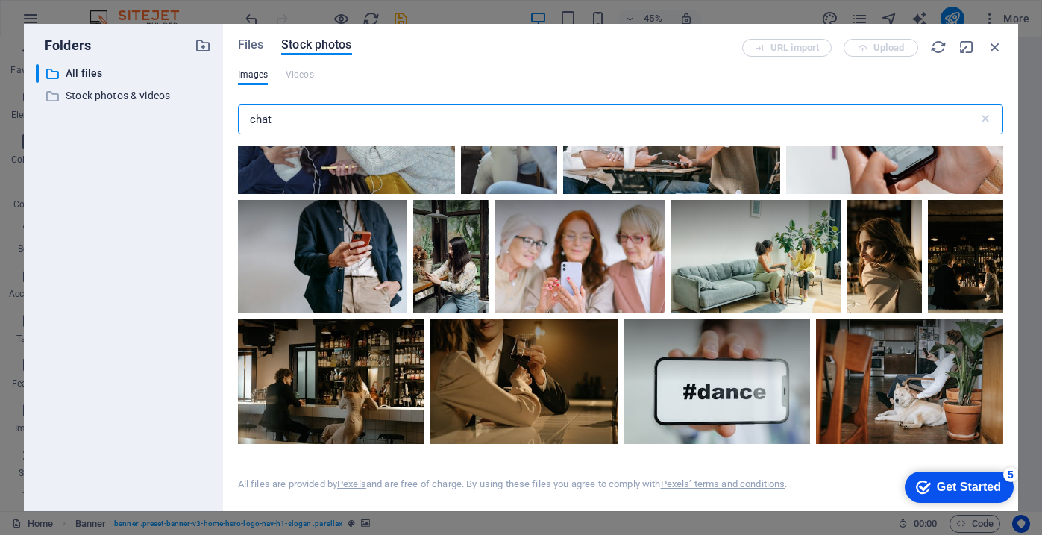
scroll to position [1794, 0]
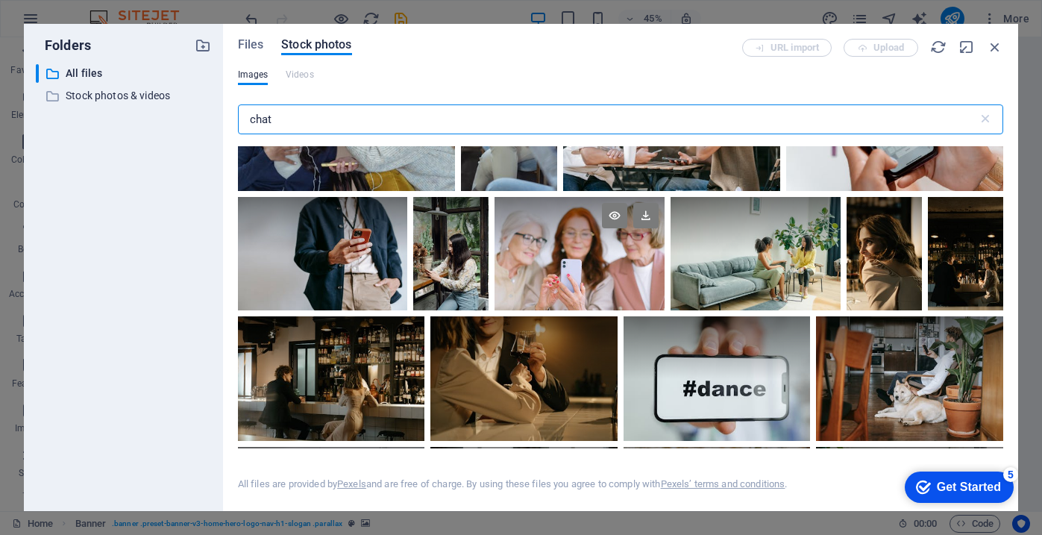
click at [592, 260] on div at bounding box center [579, 253] width 170 height 113
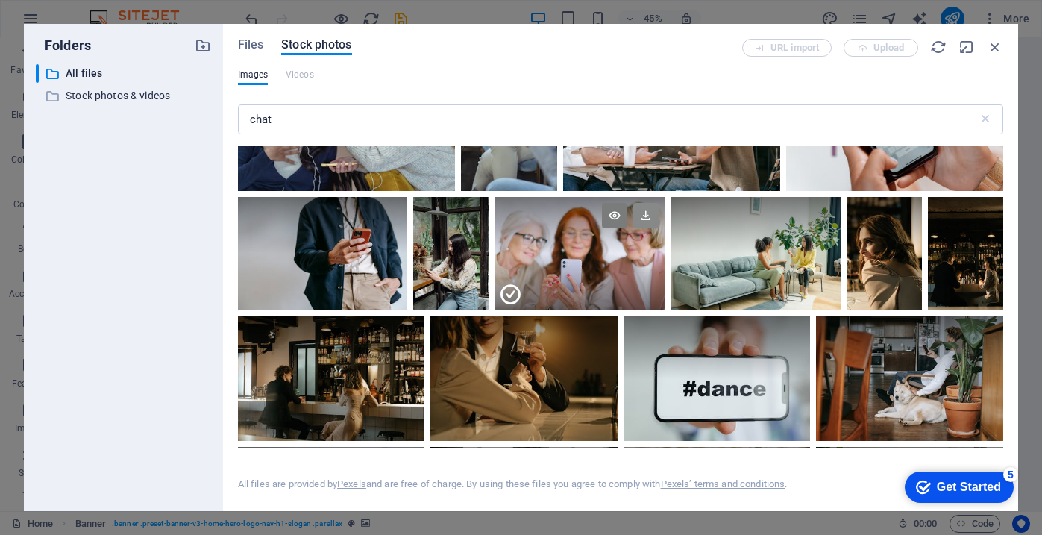
click at [649, 210] on icon at bounding box center [645, 215] width 25 height 25
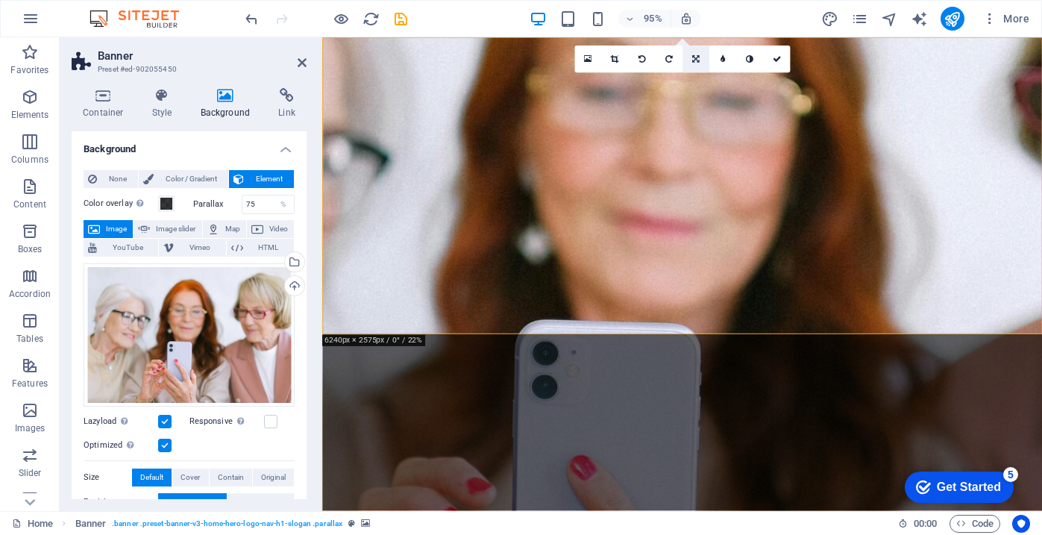
click at [693, 53] on link at bounding box center [695, 58] width 27 height 27
click at [696, 109] on icon at bounding box center [695, 108] width 9 height 8
click at [698, 58] on icon at bounding box center [695, 59] width 9 height 8
click at [696, 84] on icon at bounding box center [695, 81] width 7 height 8
click at [616, 60] on icon at bounding box center [615, 59] width 8 height 8
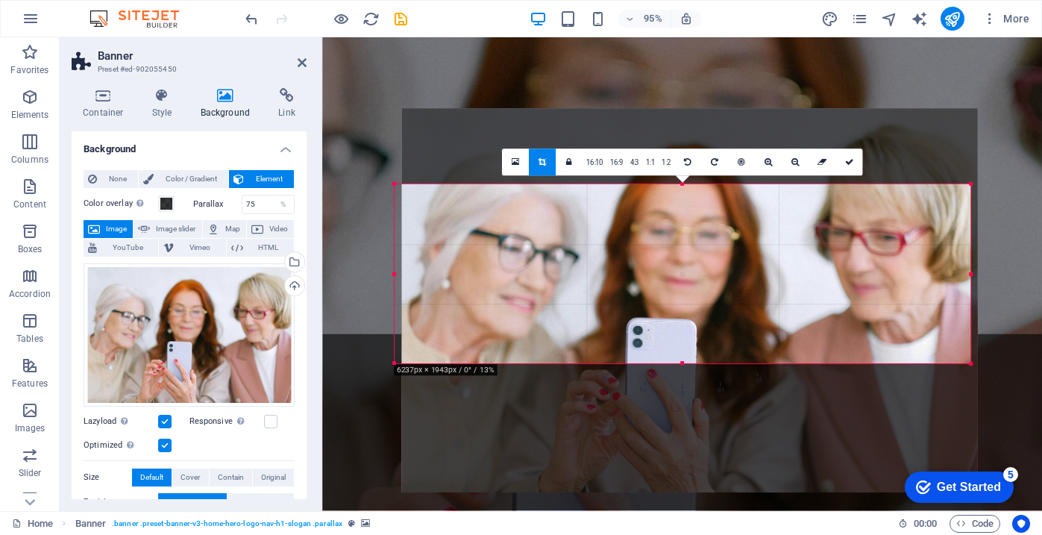
drag, startPoint x: 691, startPoint y: 271, endPoint x: 699, endPoint y: 280, distance: 12.1
click at [699, 280] on div at bounding box center [689, 300] width 576 height 384
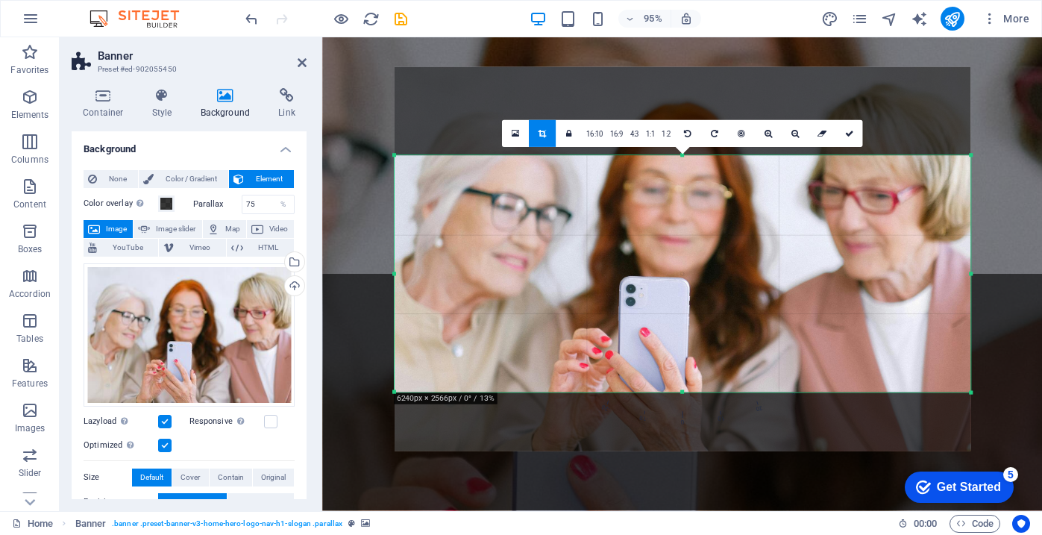
drag, startPoint x: 682, startPoint y: 363, endPoint x: 692, endPoint y: 457, distance: 94.5
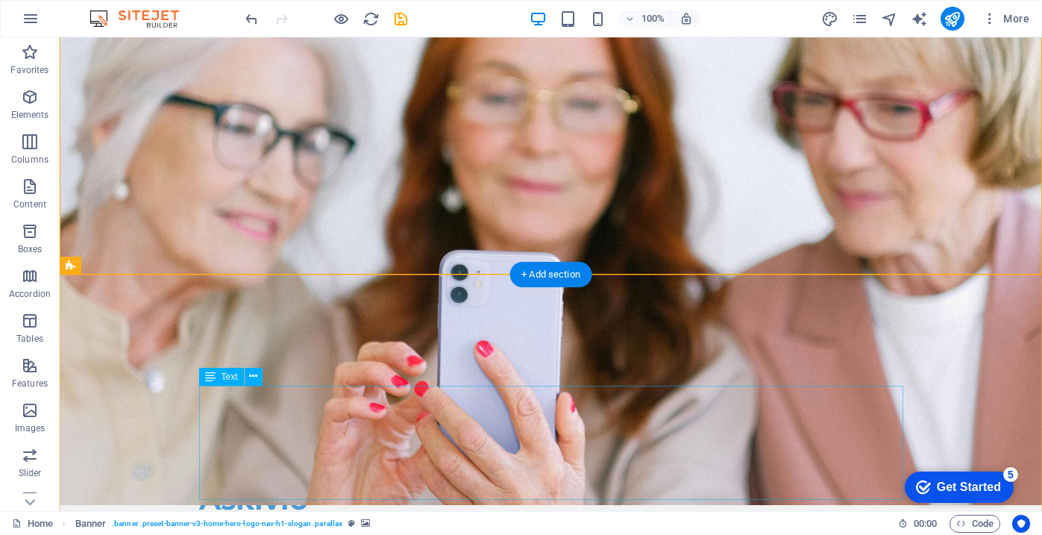
scroll to position [0, 0]
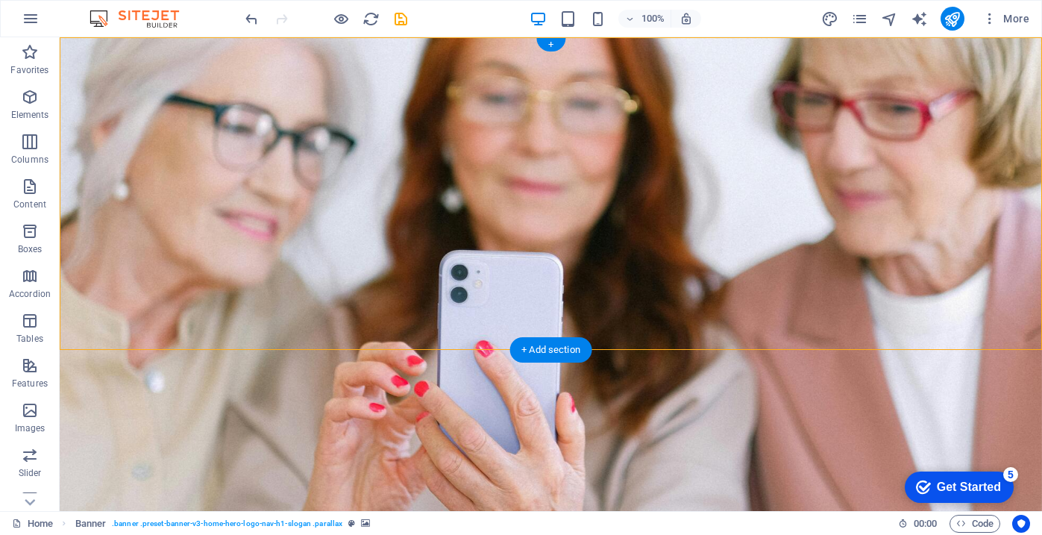
click at [758, 335] on figure at bounding box center [551, 274] width 982 height 474
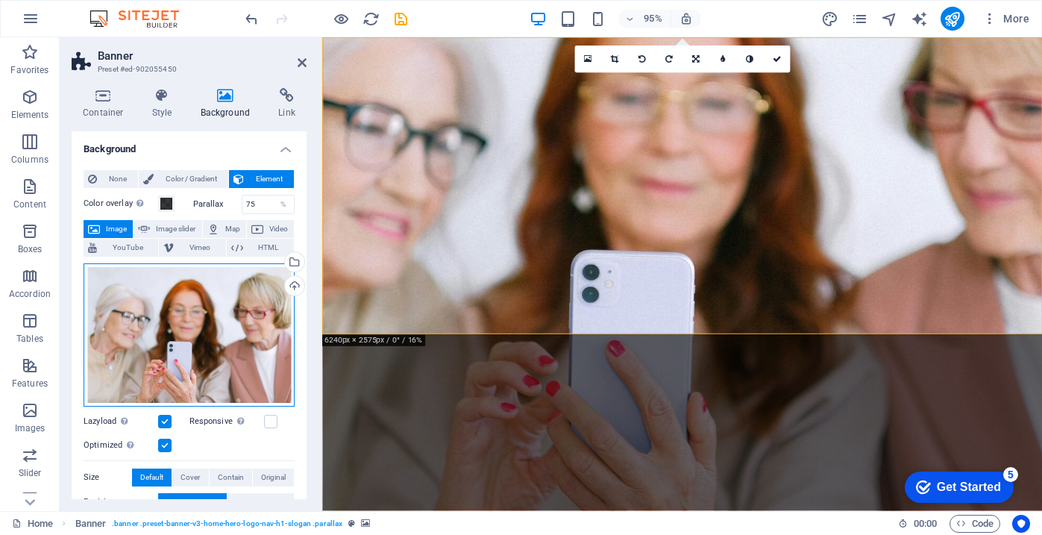
click at [225, 301] on div "Drag files here, click to choose files or select files from Files or our free s…" at bounding box center [189, 334] width 211 height 143
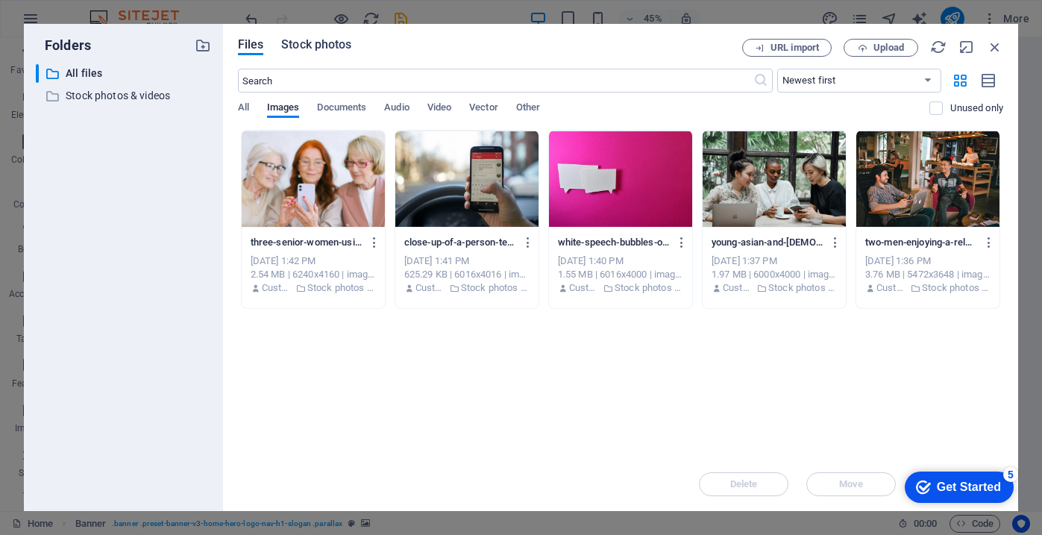
click at [323, 45] on span "Stock photos" at bounding box center [316, 45] width 70 height 18
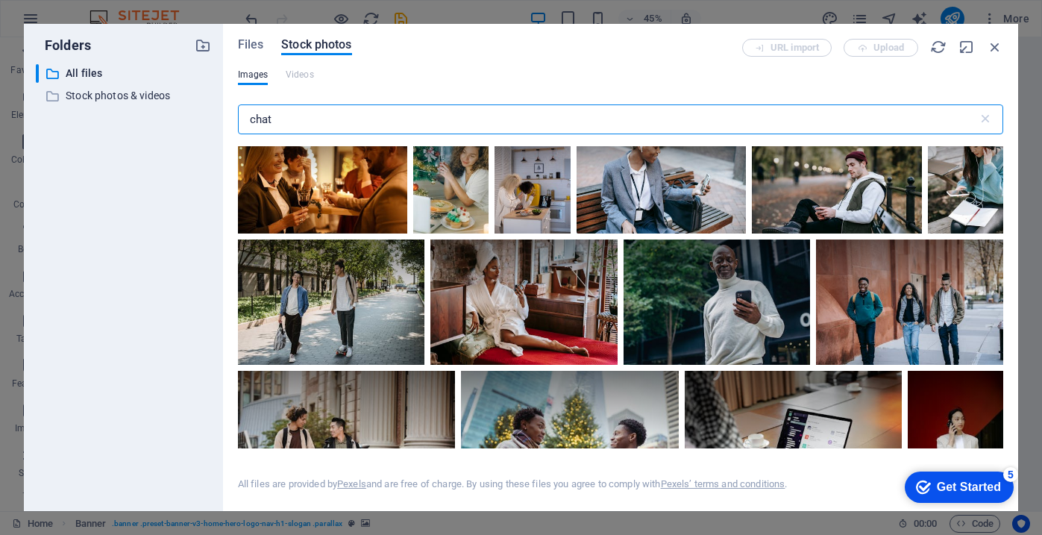
scroll to position [3861, 0]
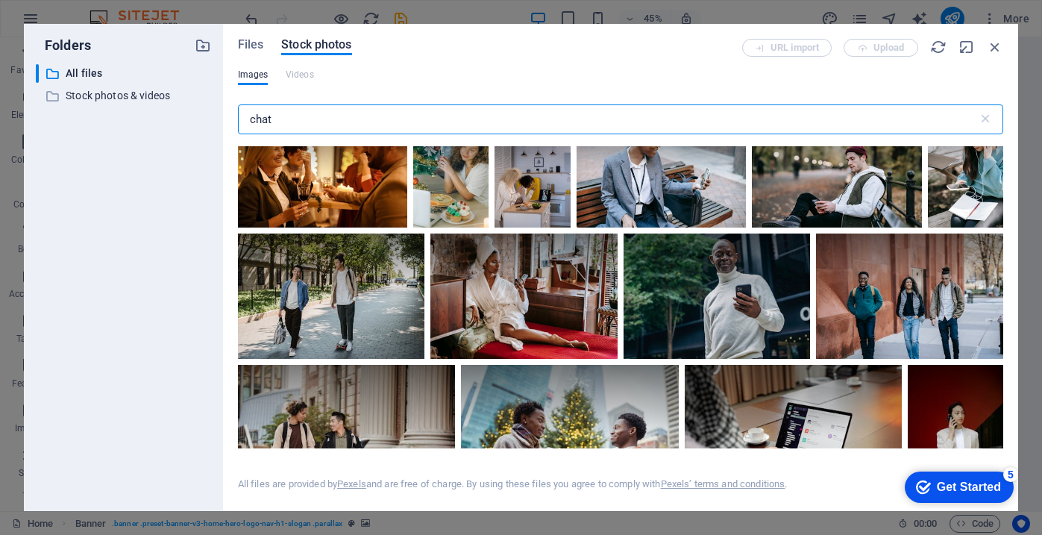
click at [274, 122] on input "chat" at bounding box center [608, 119] width 740 height 30
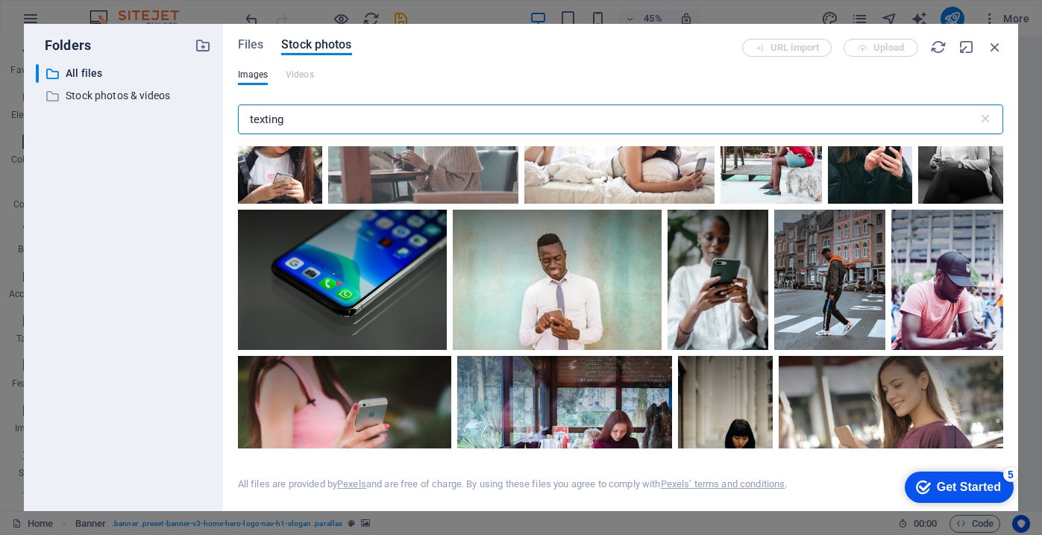
scroll to position [643, 0]
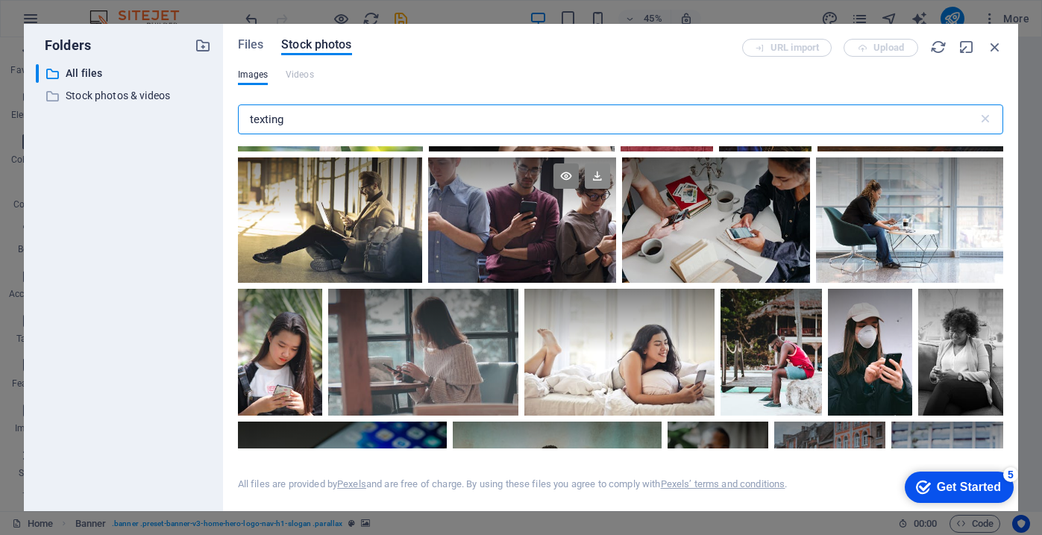
type input "texting"
click at [602, 169] on icon at bounding box center [597, 175] width 25 height 25
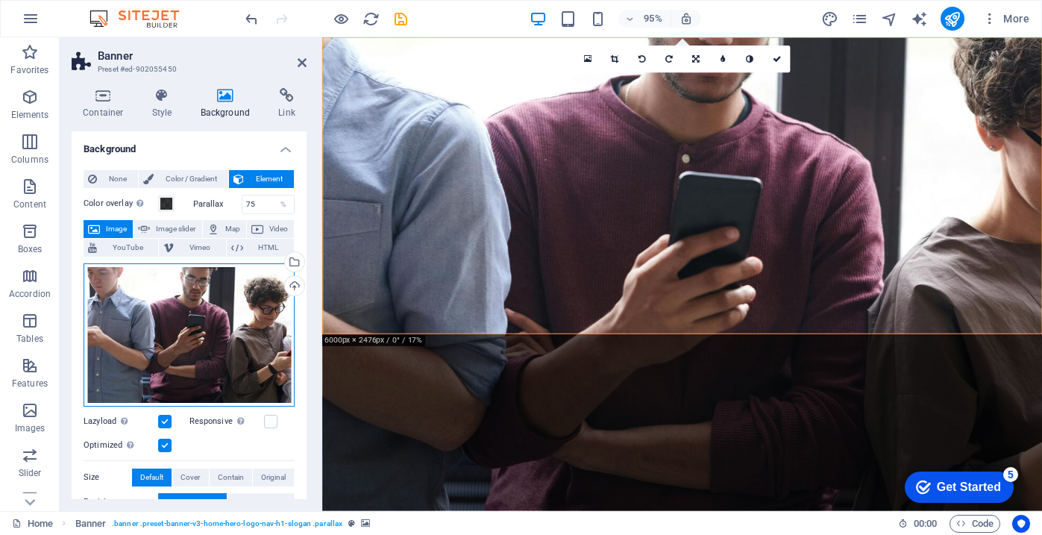
click at [248, 327] on div "Drag files here, click to choose files or select files from Files or our free s…" at bounding box center [189, 334] width 211 height 143
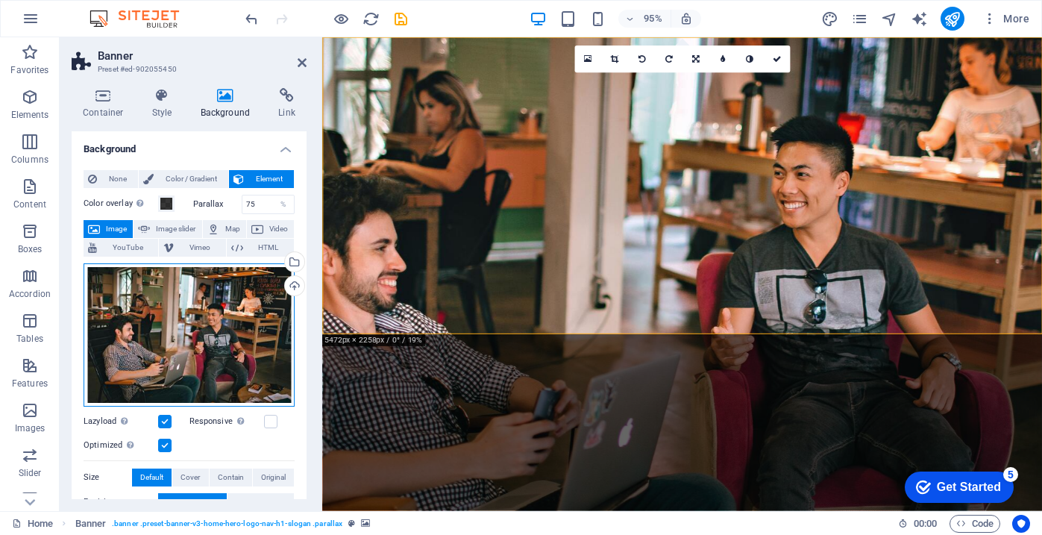
click at [251, 353] on div "Drag files here, click to choose files or select files from Files or our free s…" at bounding box center [189, 334] width 211 height 143
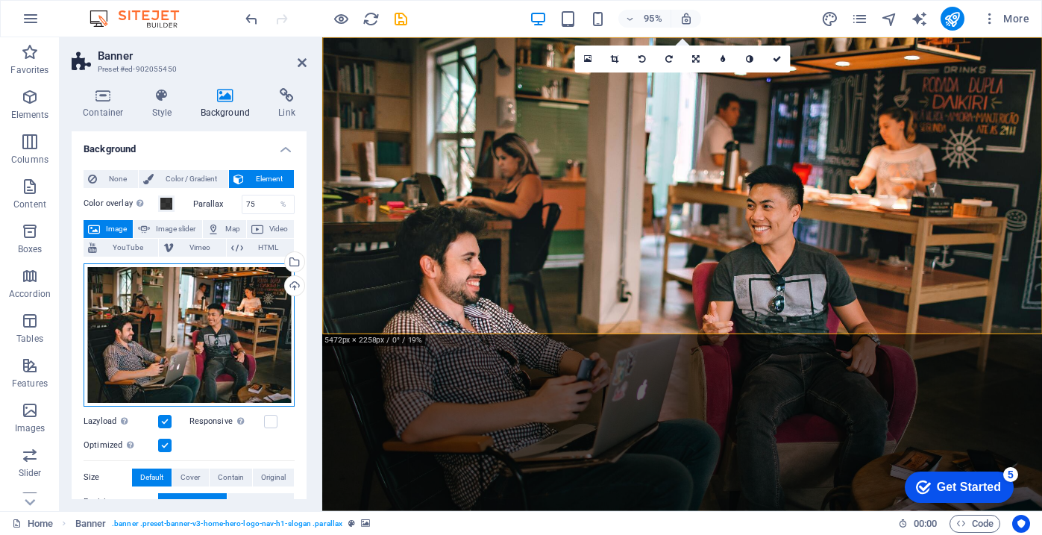
click at [254, 341] on div "Drag files here, click to choose files or select files from Files or our free s…" at bounding box center [189, 334] width 211 height 143
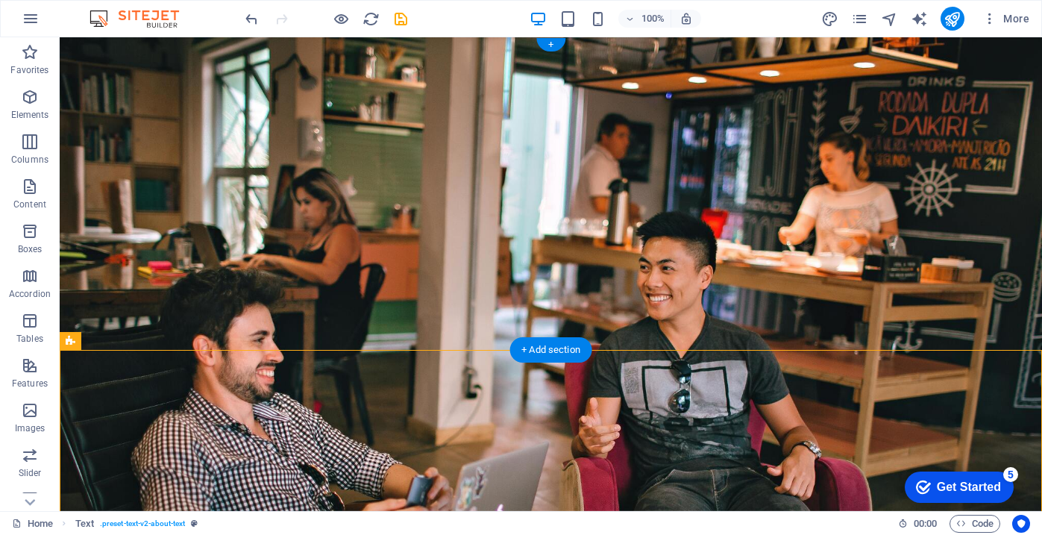
click at [671, 349] on figure at bounding box center [551, 274] width 982 height 474
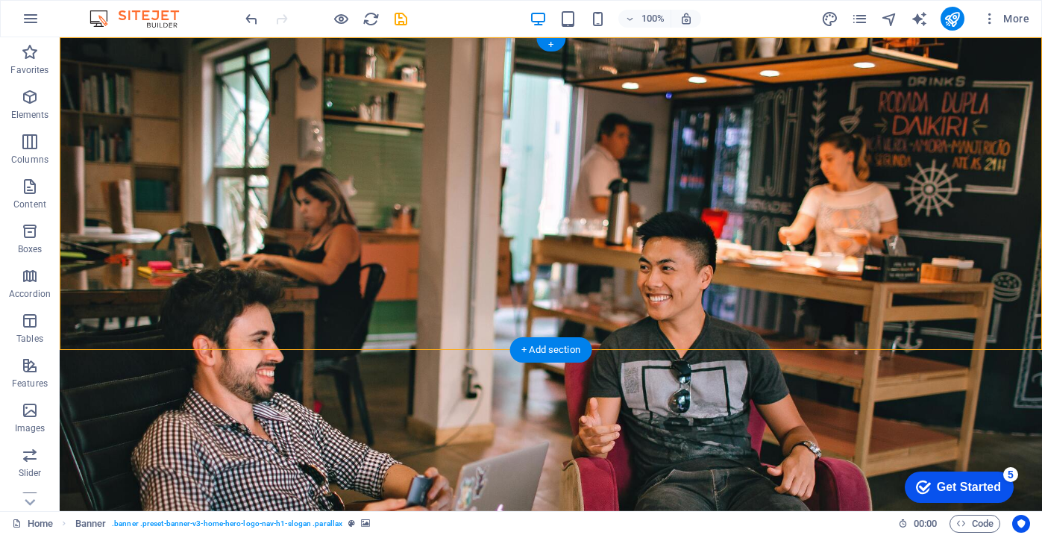
click at [708, 337] on figure at bounding box center [551, 274] width 982 height 474
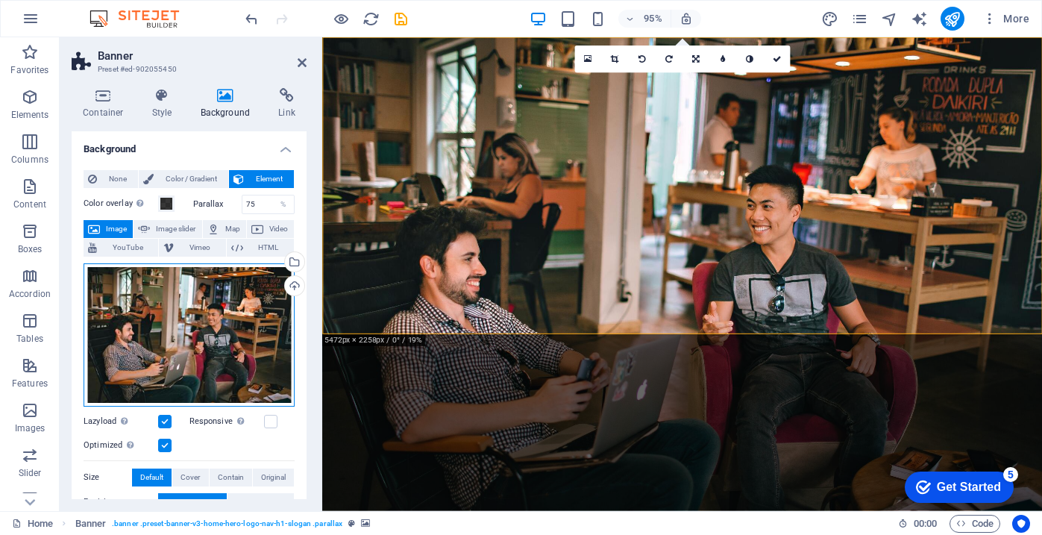
click at [201, 318] on div "Drag files here, click to choose files or select files from Files or our free s…" at bounding box center [189, 334] width 211 height 143
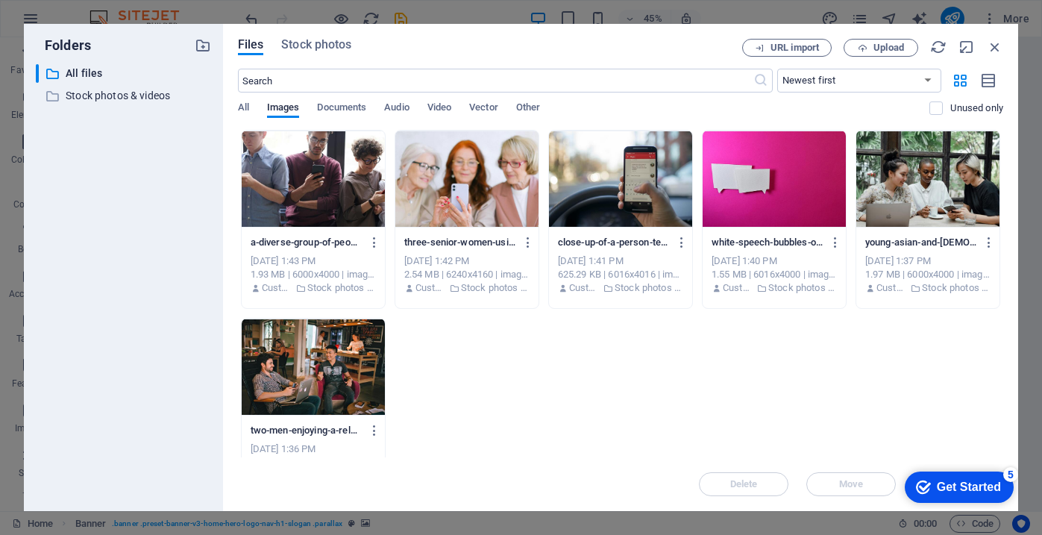
click at [201, 318] on div "​ All files All files ​ Stock photos & videos Stock photos & videos" at bounding box center [123, 281] width 175 height 435
click at [329, 372] on div at bounding box center [313, 366] width 143 height 97
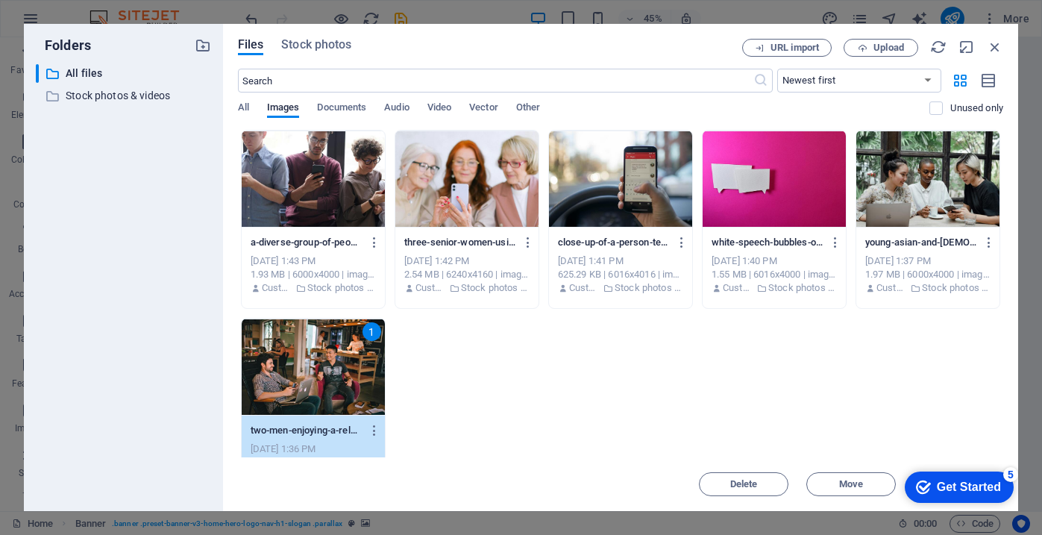
click at [329, 371] on div "1" at bounding box center [313, 366] width 143 height 97
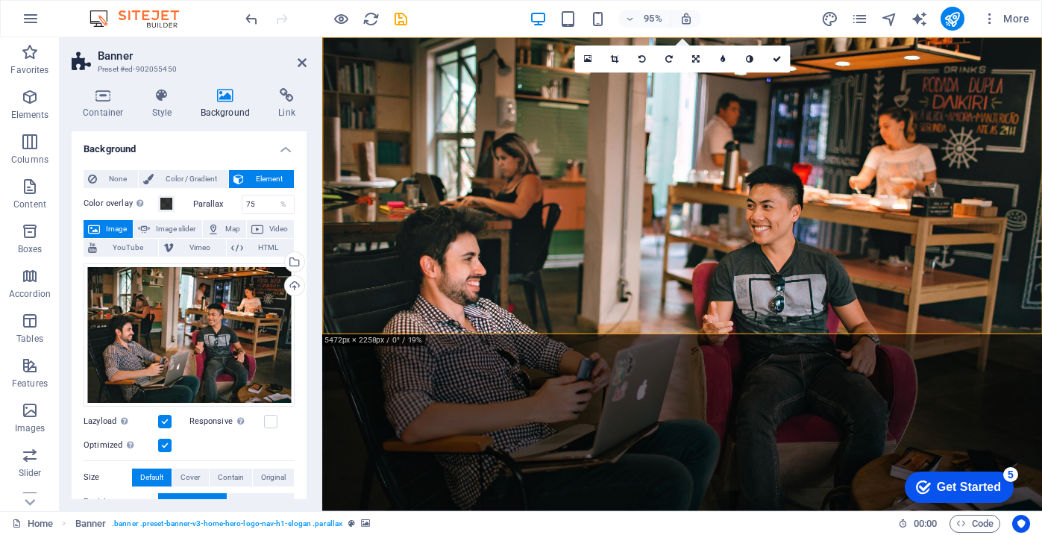
click at [591, 321] on figure at bounding box center [701, 286] width 758 height 498
click at [611, 57] on icon at bounding box center [615, 59] width 8 height 8
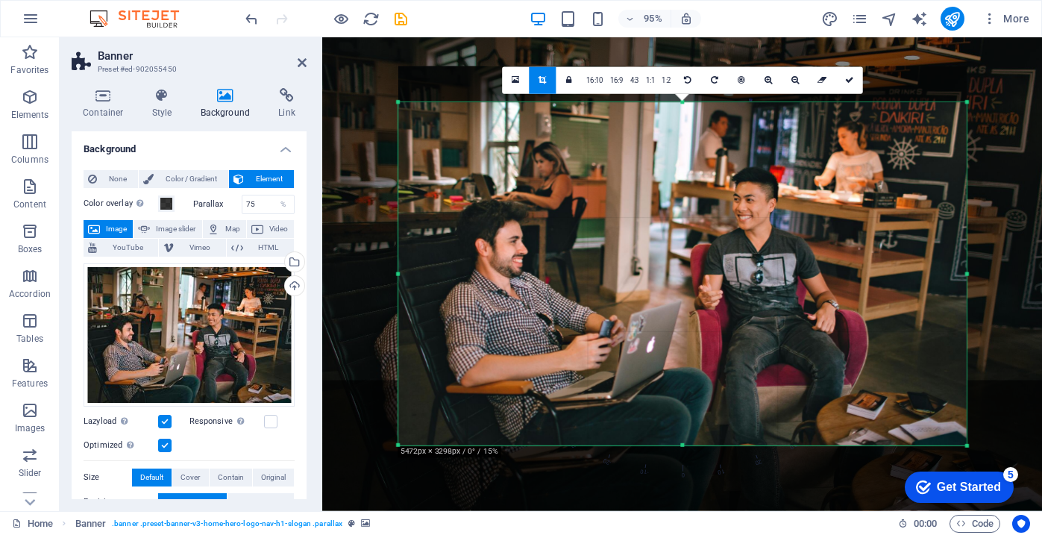
drag, startPoint x: 682, startPoint y: 85, endPoint x: 684, endPoint y: 123, distance: 38.1
click at [684, 123] on div "180 170 160 150 140 130 120 110 100 90 80 70 60 50 40 30 20 10 0 -10 -20 -30 -4…" at bounding box center [682, 274] width 568 height 343
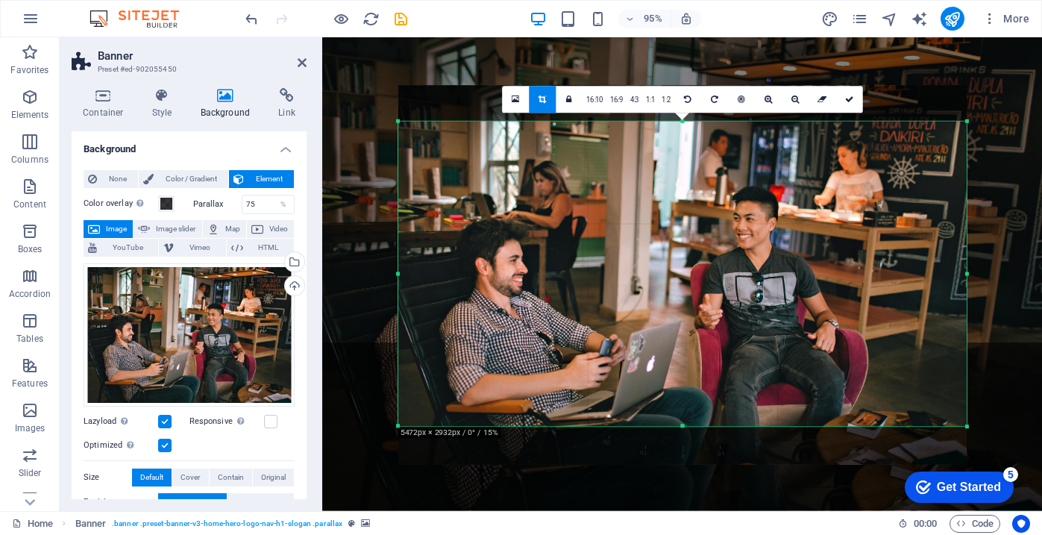
drag, startPoint x: 682, startPoint y: 444, endPoint x: 689, endPoint y: 403, distance: 41.0
click at [689, 403] on div "180 170 160 150 140 130 120 110 100 90 80 70 60 50 40 30 20 10 0 -10 -20 -30 -4…" at bounding box center [682, 274] width 568 height 305
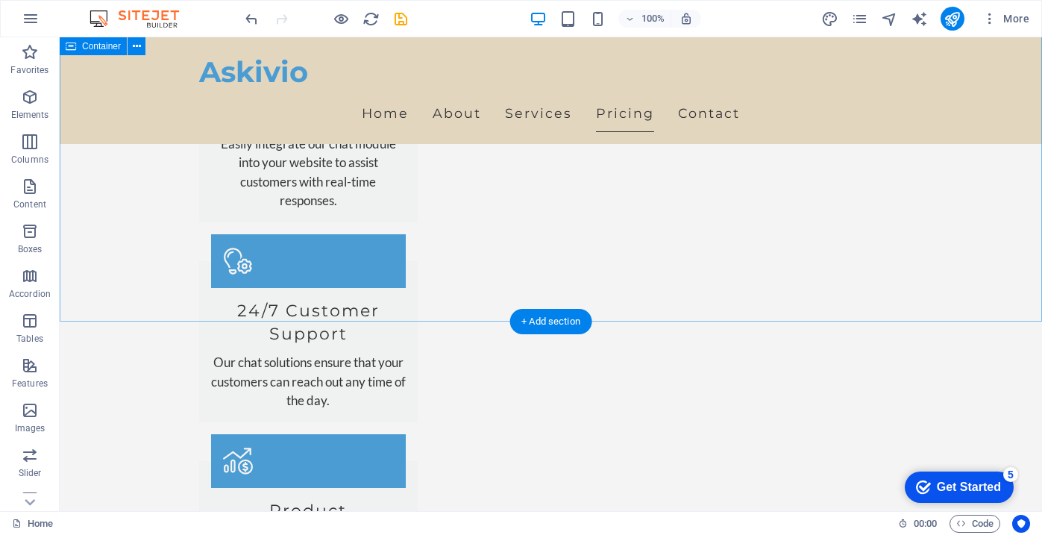
scroll to position [1830, 0]
